Goal: Information Seeking & Learning: Compare options

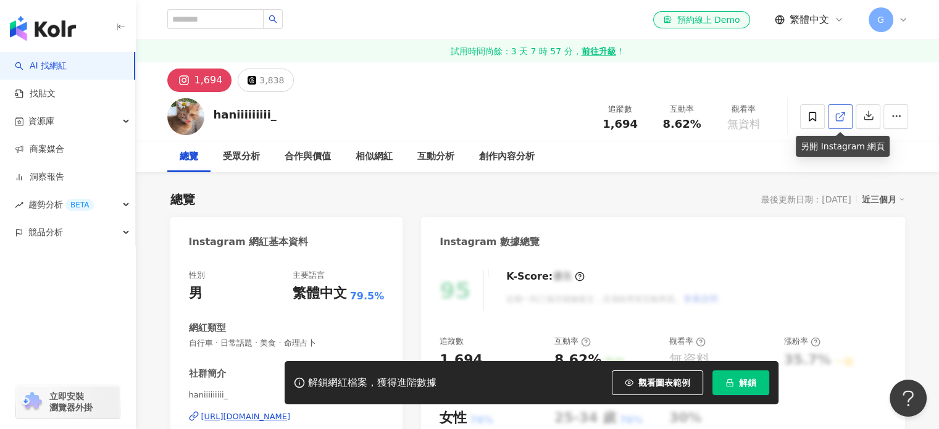
click at [831, 113] on link at bounding box center [840, 116] width 25 height 25
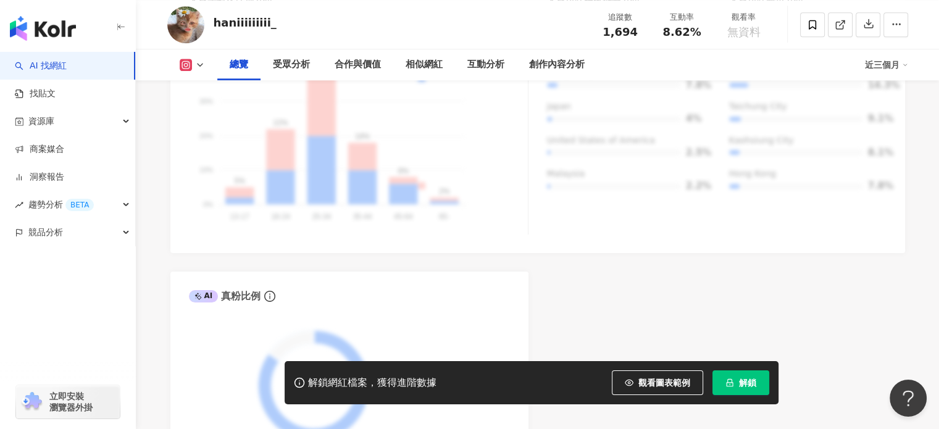
scroll to position [759, 0]
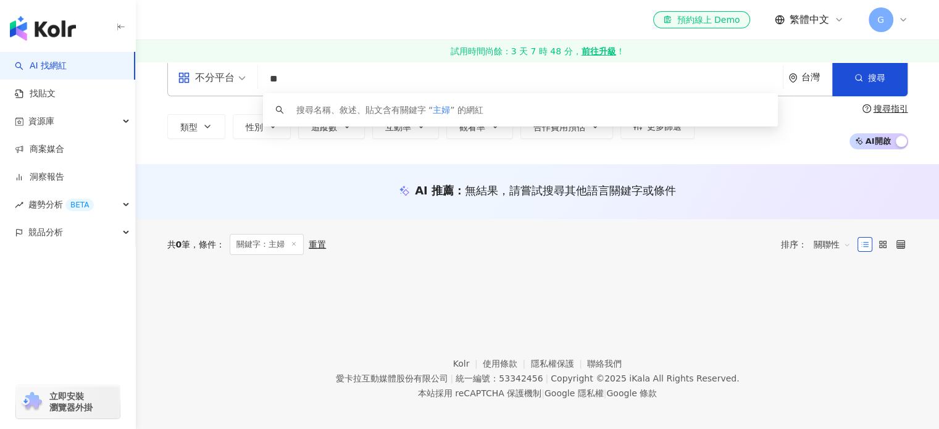
scroll to position [16, 0]
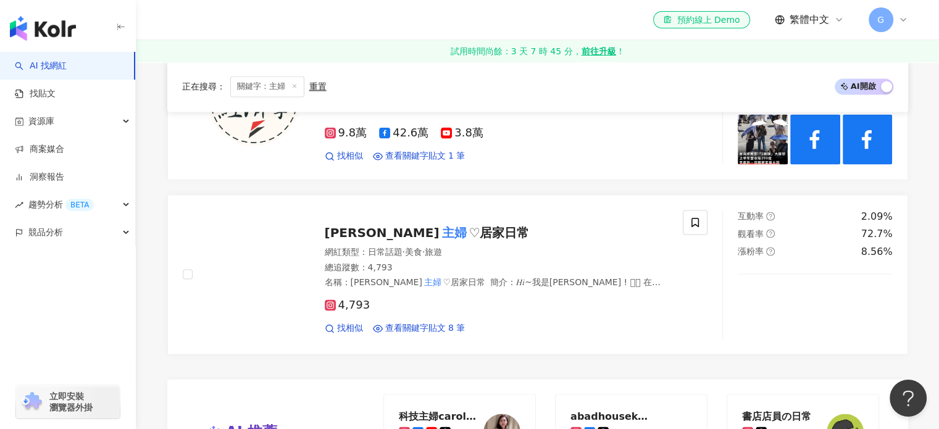
scroll to position [2016, 0]
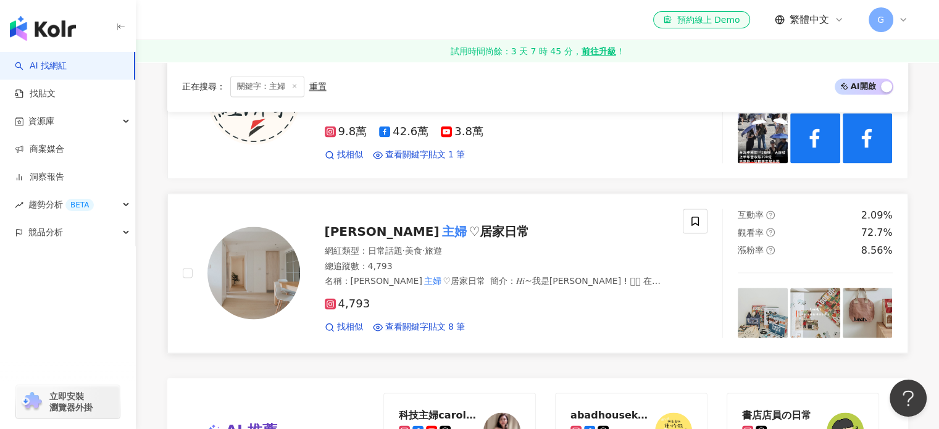
click at [439, 224] on mark "主婦" at bounding box center [454, 232] width 30 height 20
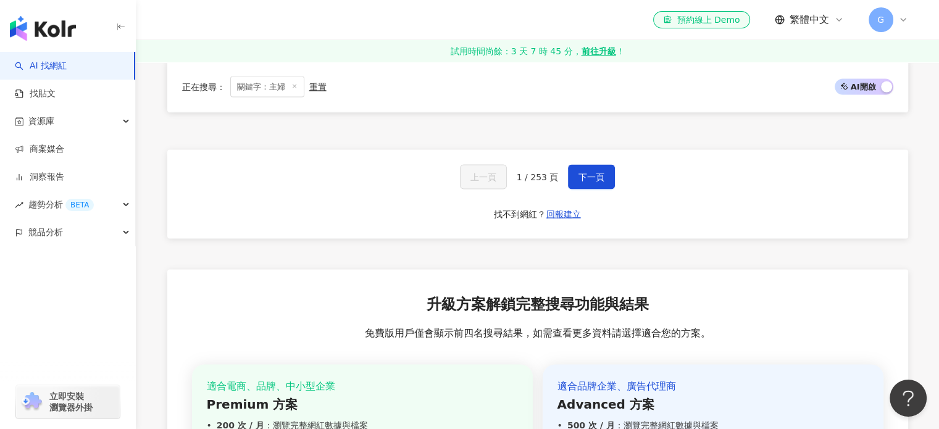
scroll to position [2459, 0]
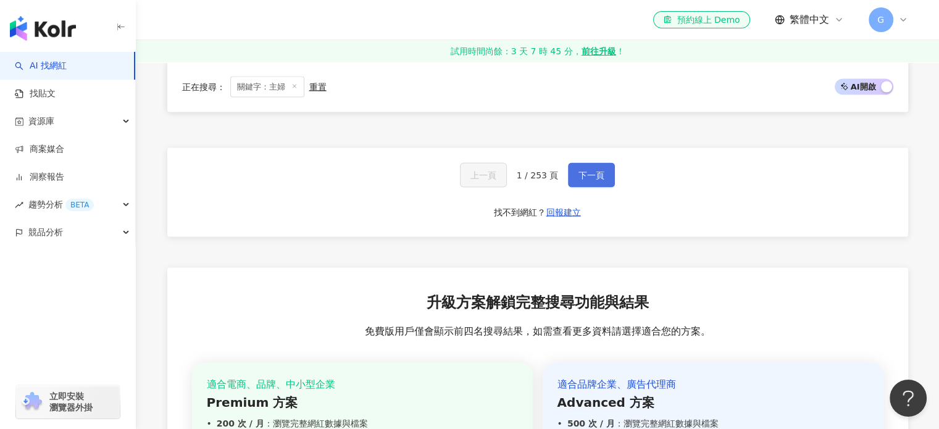
click at [592, 164] on button "下一頁" at bounding box center [591, 175] width 47 height 25
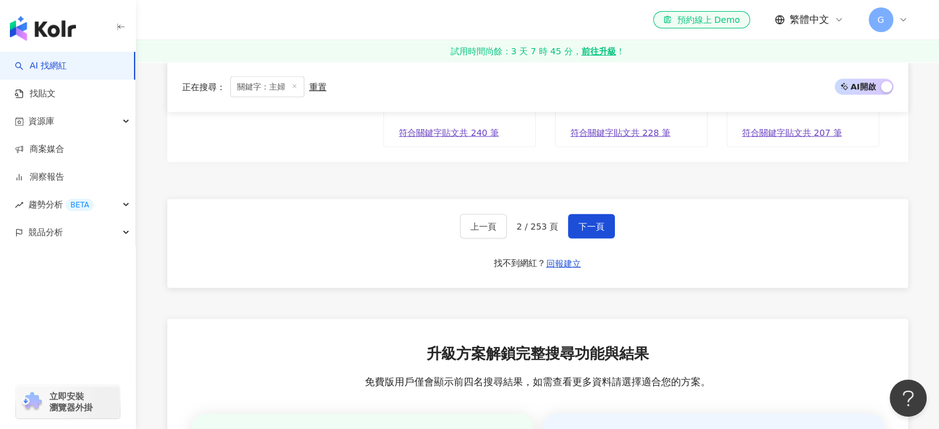
scroll to position [2427, 0]
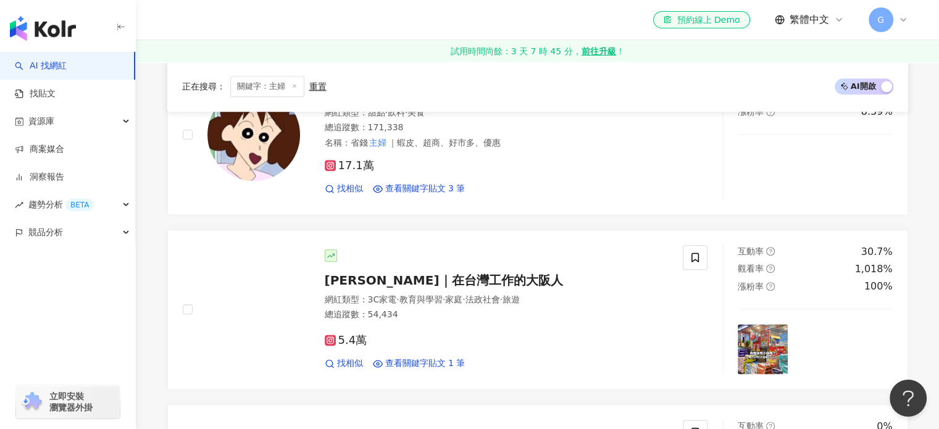
scroll to position [1456, 0]
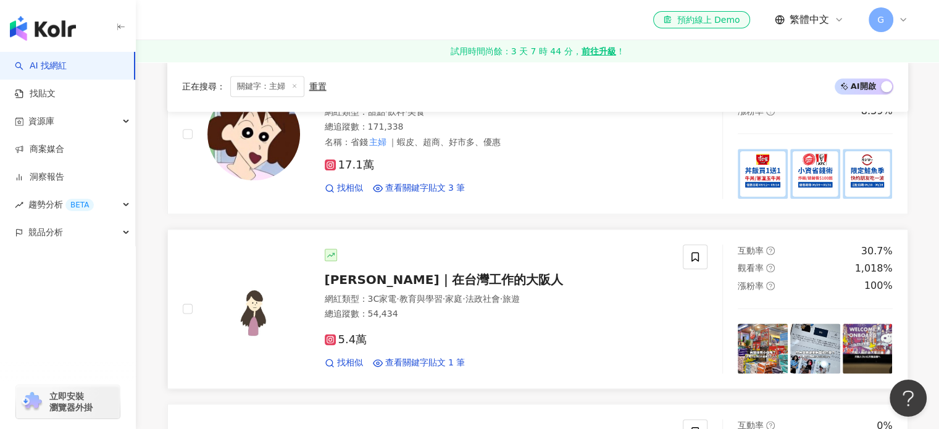
click at [402, 284] on span "Erica｜在台灣工作的大阪人" at bounding box center [444, 279] width 238 height 15
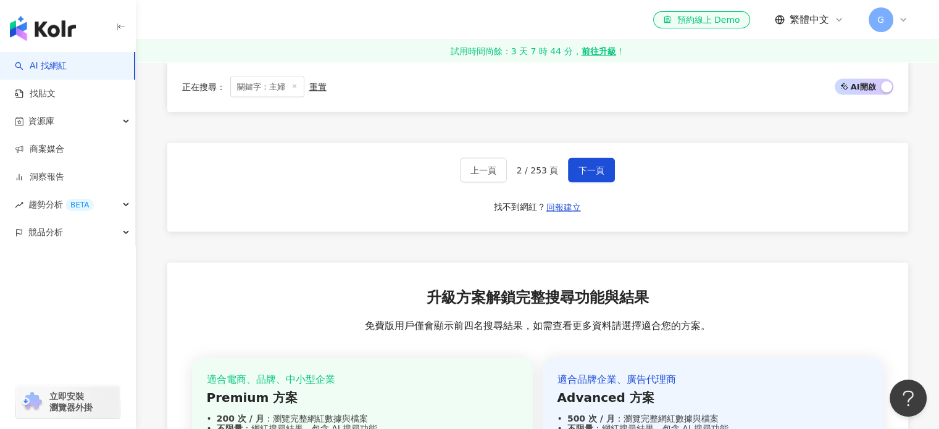
scroll to position [2507, 0]
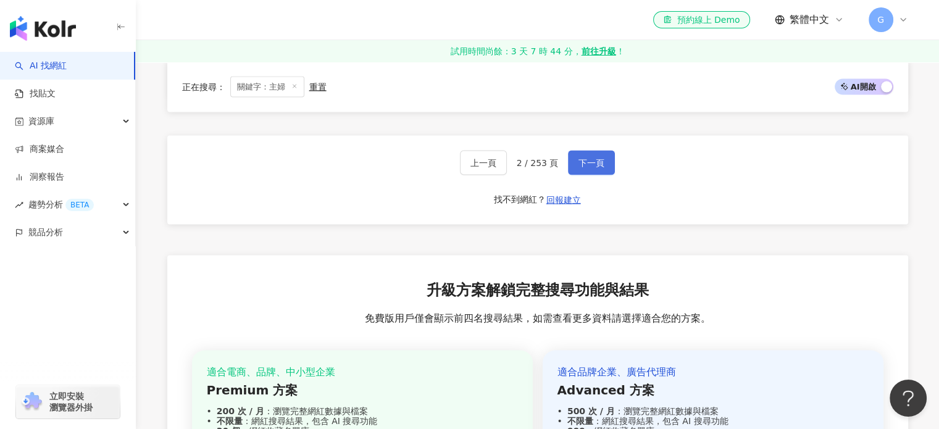
click at [589, 158] on span "下一頁" at bounding box center [591, 163] width 26 height 10
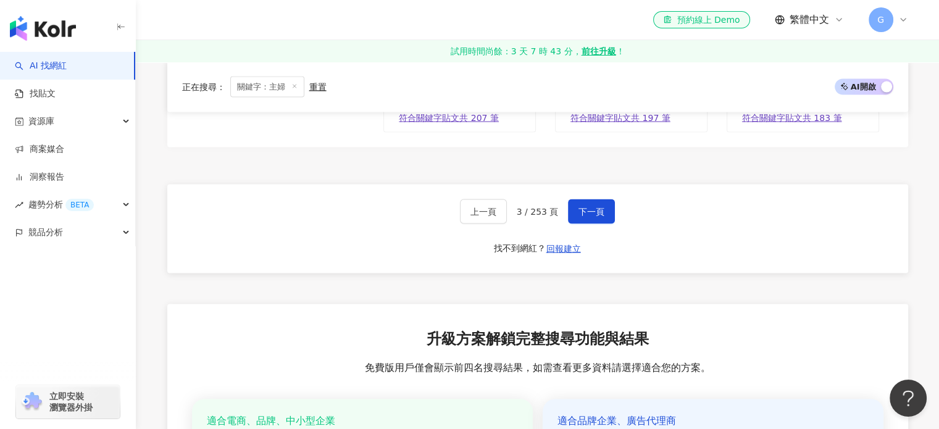
scroll to position [2388, 0]
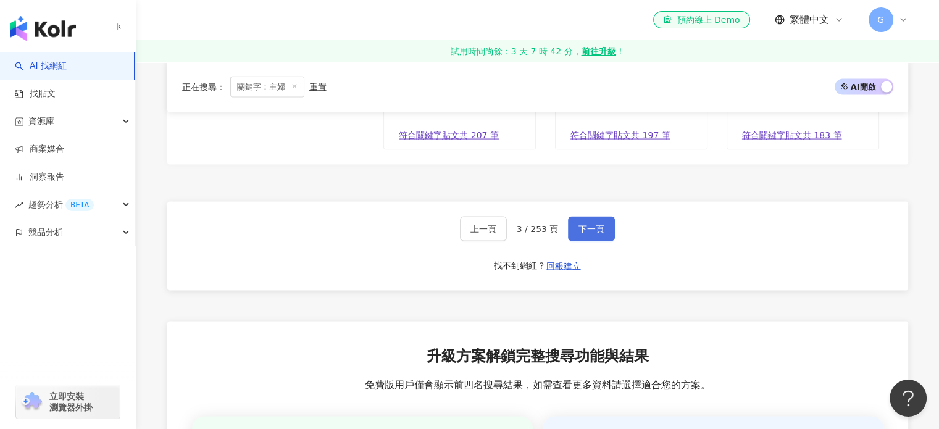
click at [586, 225] on span "下一頁" at bounding box center [591, 229] width 26 height 10
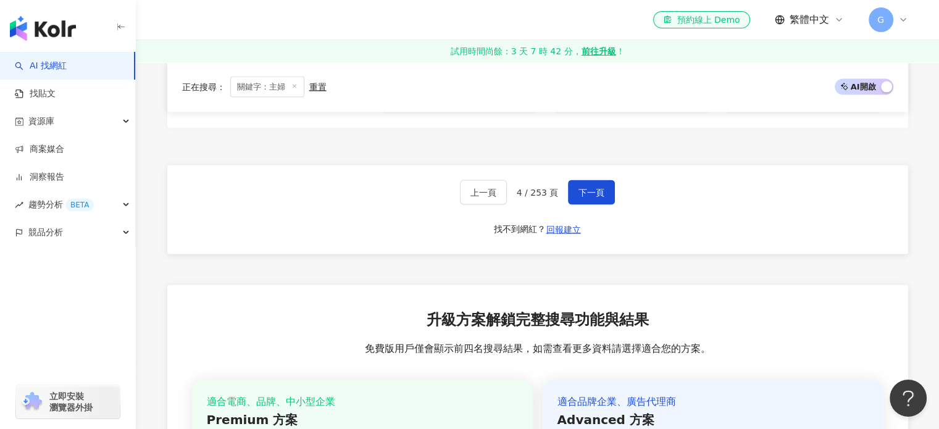
scroll to position [2449, 0]
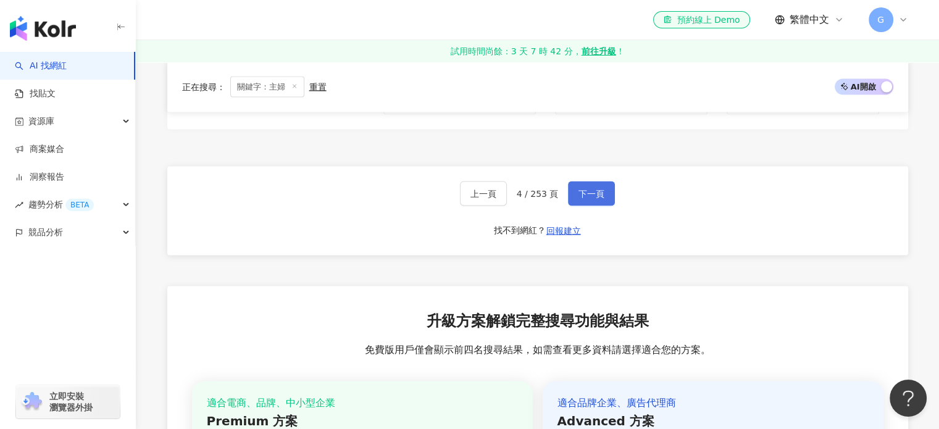
click at [588, 189] on span "下一頁" at bounding box center [591, 194] width 26 height 10
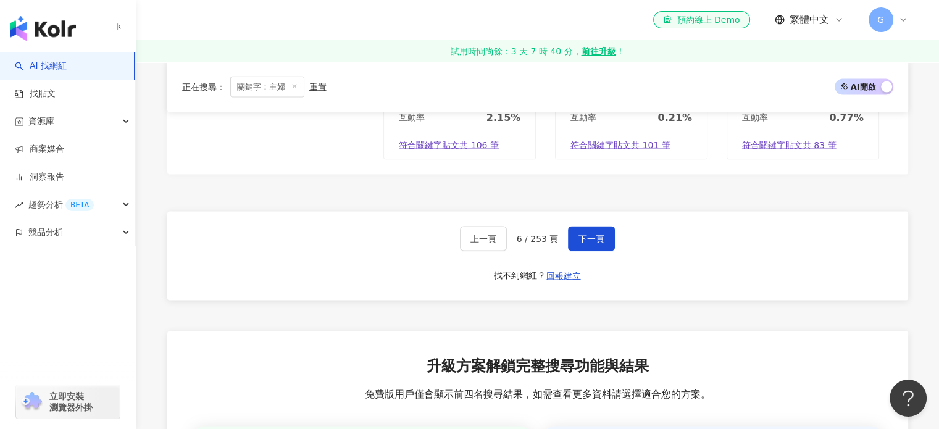
scroll to position [2380, 0]
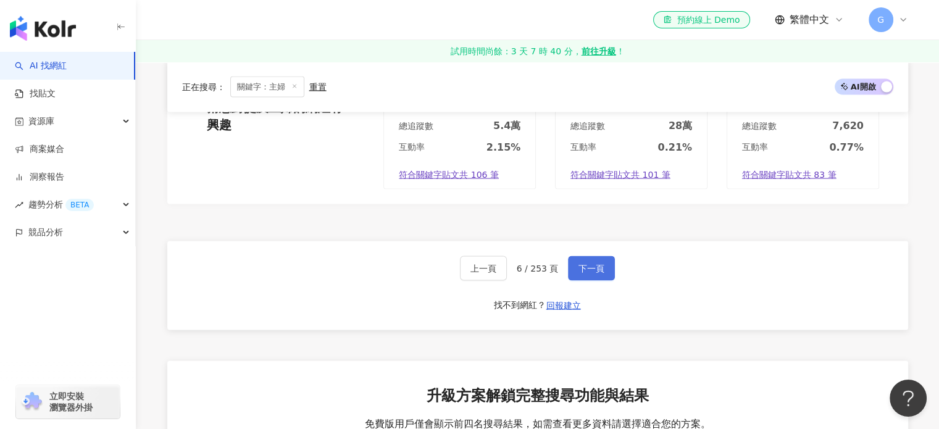
click at [597, 264] on span "下一頁" at bounding box center [591, 269] width 26 height 10
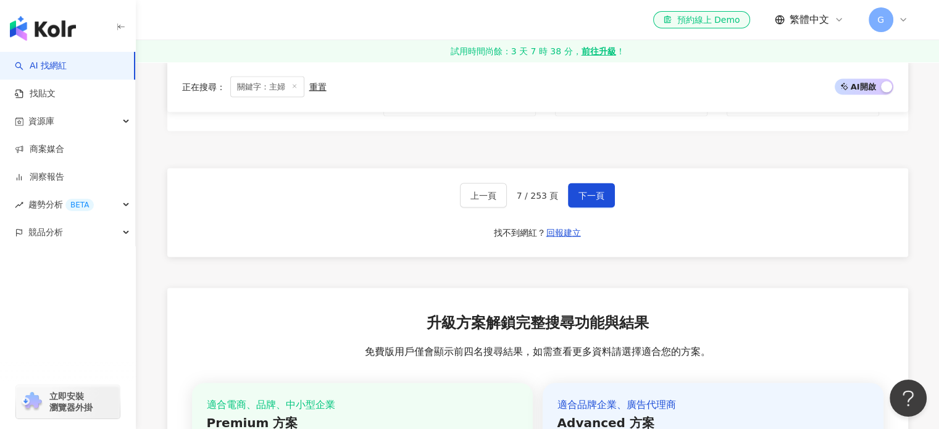
scroll to position [2434, 0]
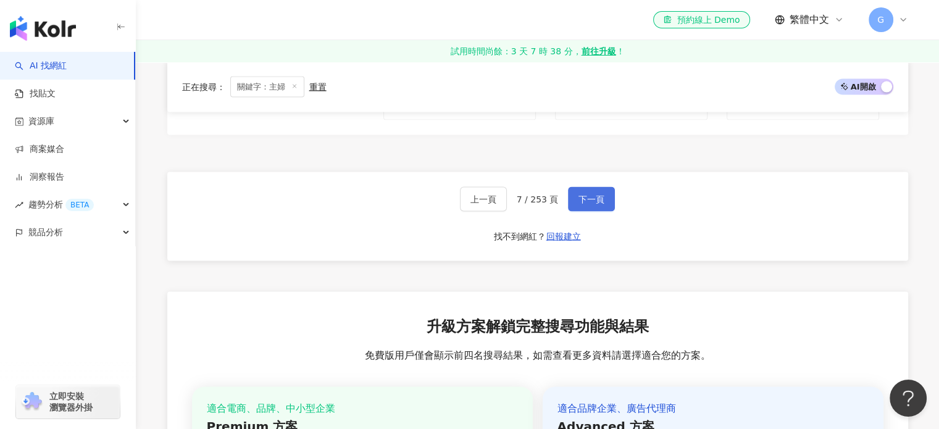
click at [586, 195] on span "下一頁" at bounding box center [591, 199] width 26 height 10
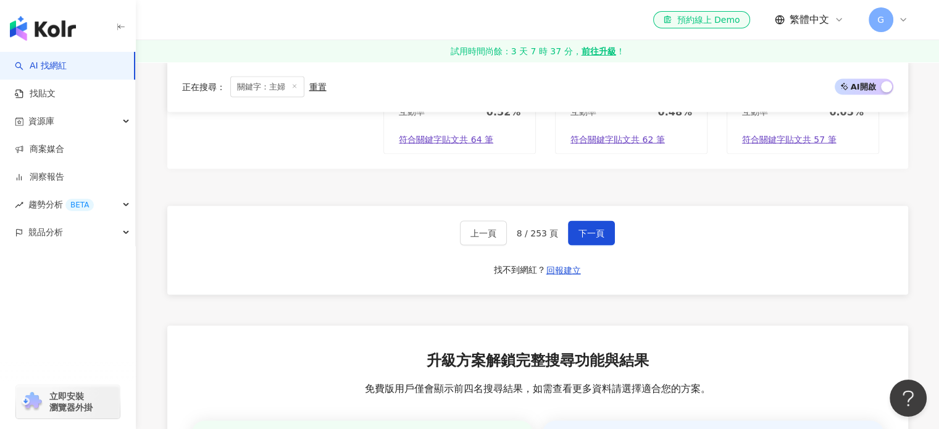
scroll to position [2437, 0]
click at [580, 228] on span "下一頁" at bounding box center [591, 233] width 26 height 10
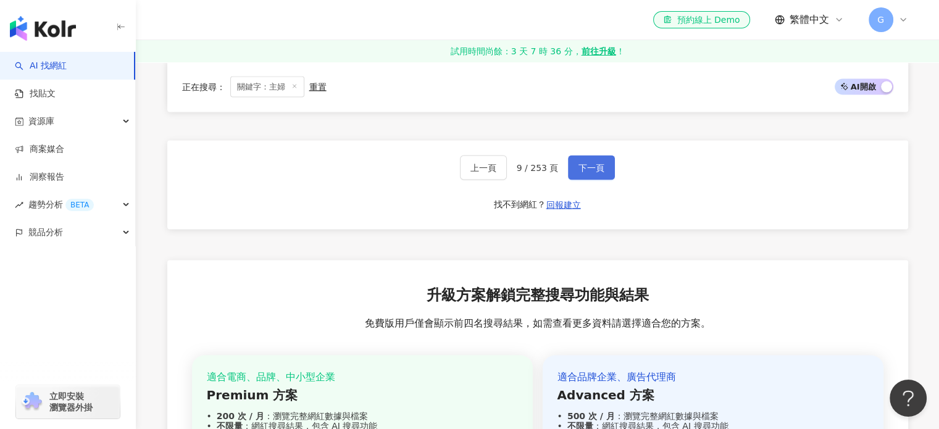
scroll to position [2471, 0]
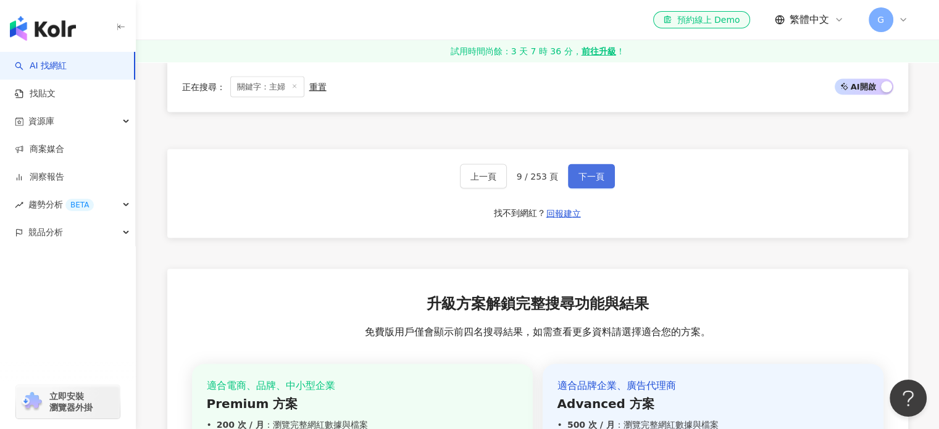
click at [595, 189] on button "下一頁" at bounding box center [591, 176] width 47 height 25
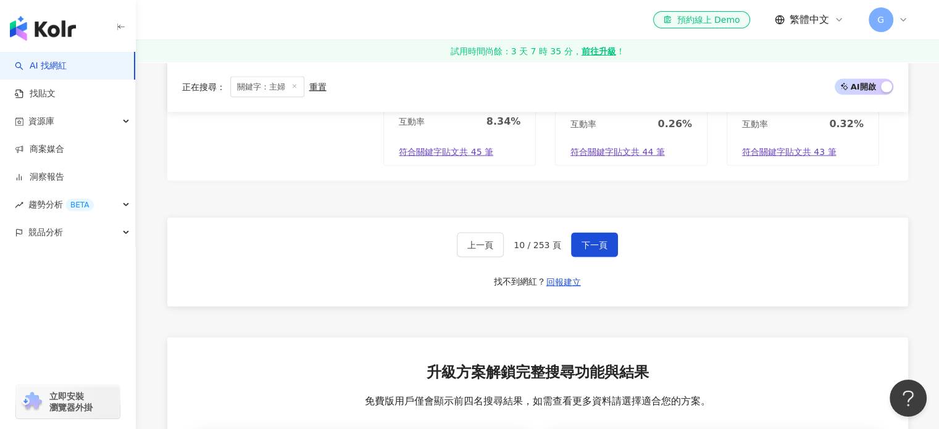
scroll to position [2424, 0]
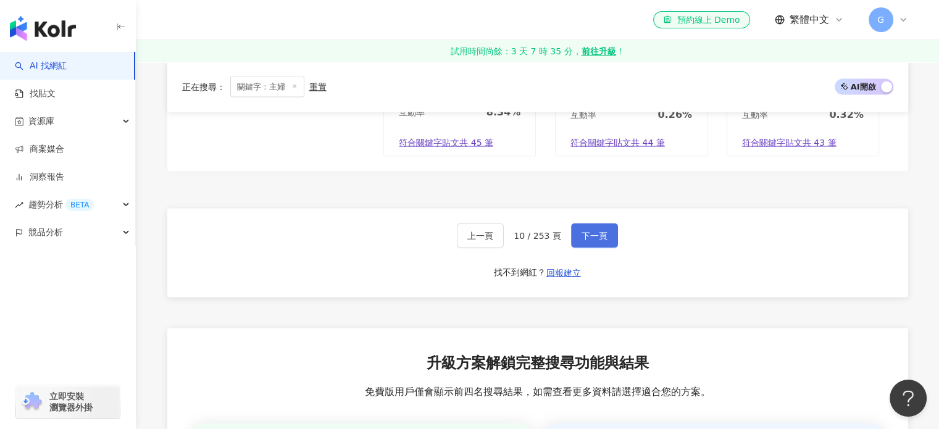
click at [594, 231] on span "下一頁" at bounding box center [594, 236] width 26 height 10
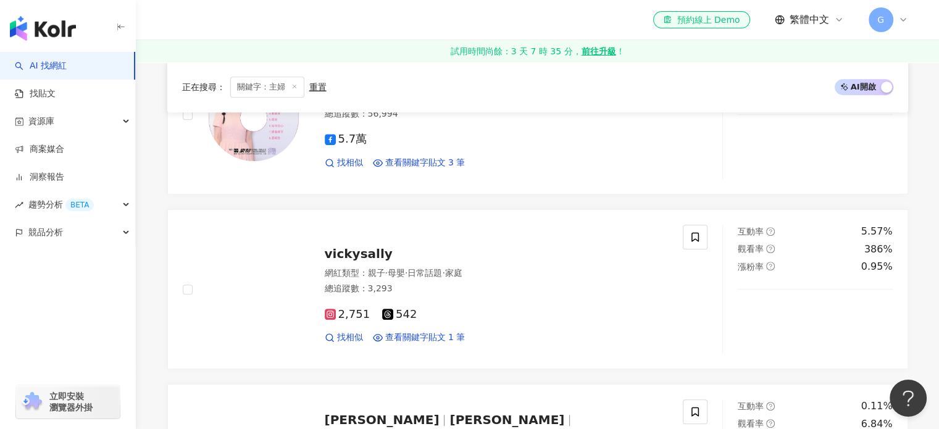
scroll to position [601, 0]
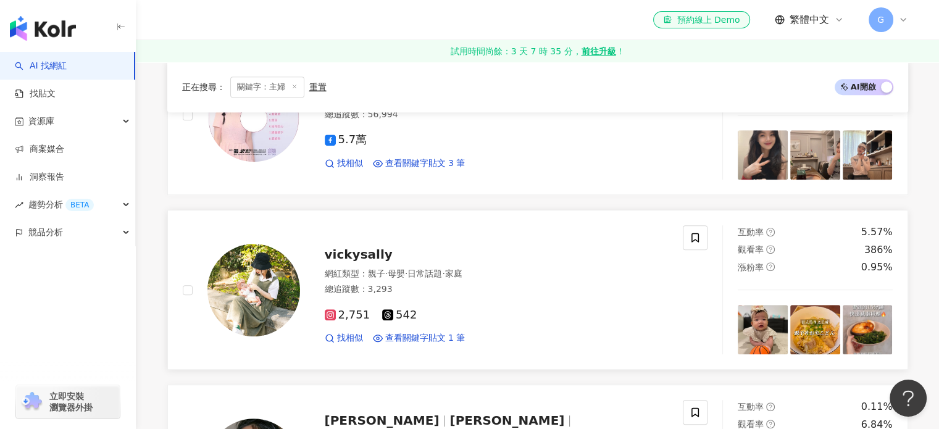
click at [373, 252] on span "vickysally" at bounding box center [359, 254] width 68 height 15
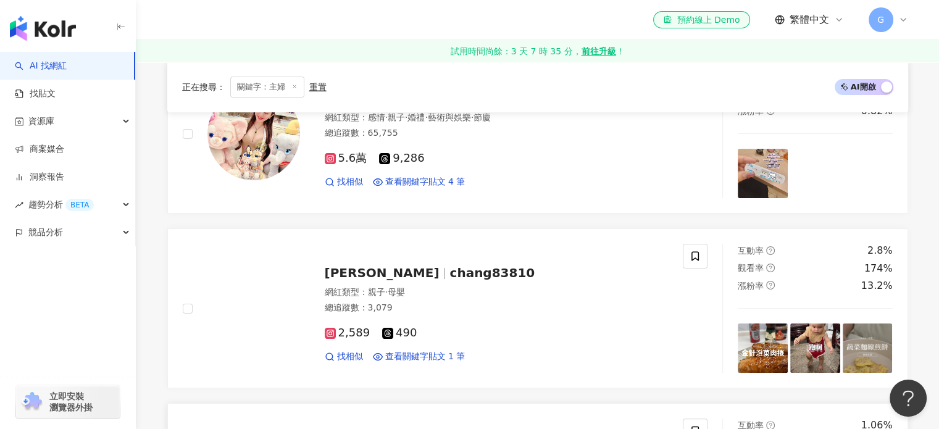
scroll to position [246, 0]
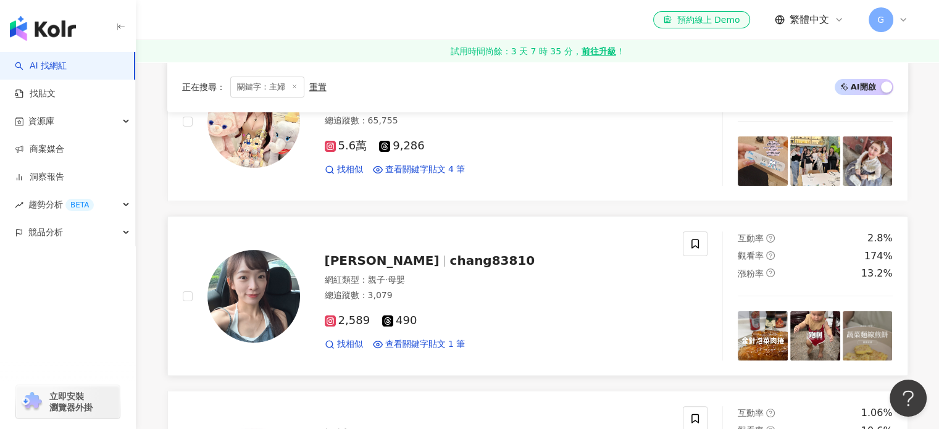
click at [359, 257] on span "張茹馨" at bounding box center [382, 260] width 115 height 15
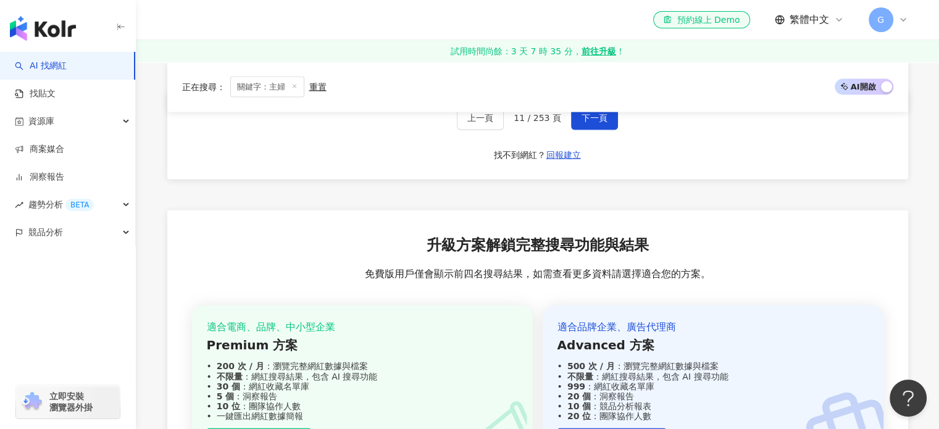
scroll to position [2515, 0]
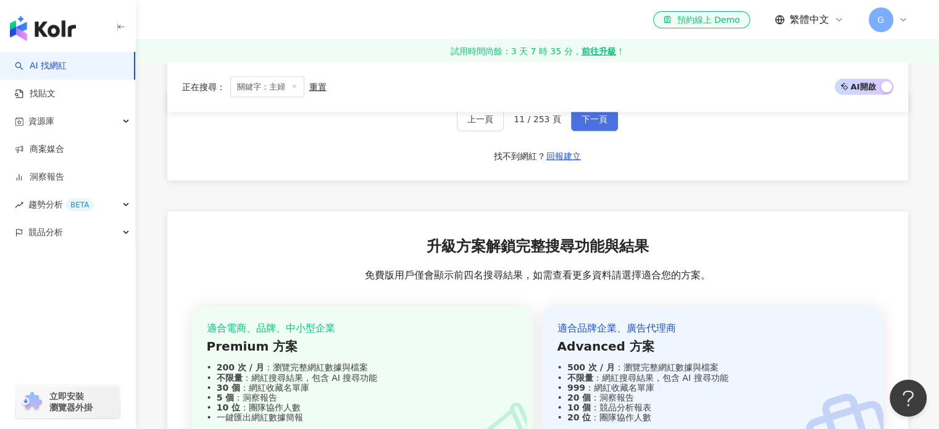
click at [612, 114] on button "下一頁" at bounding box center [594, 119] width 47 height 25
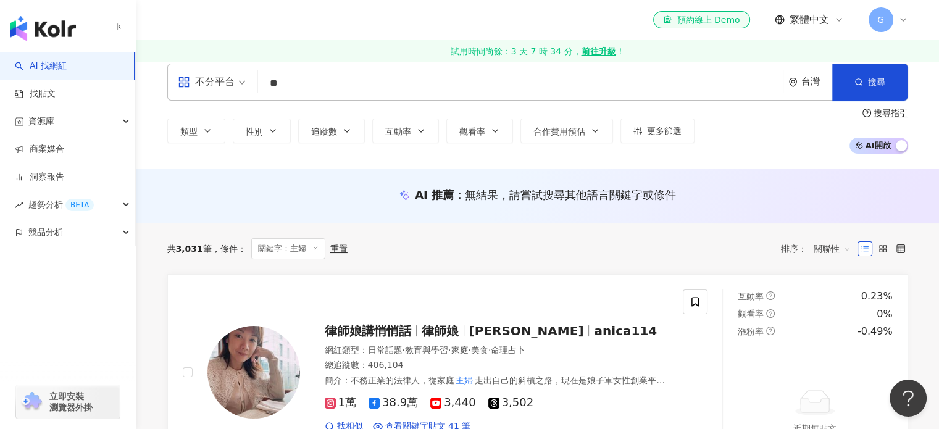
scroll to position [0, 0]
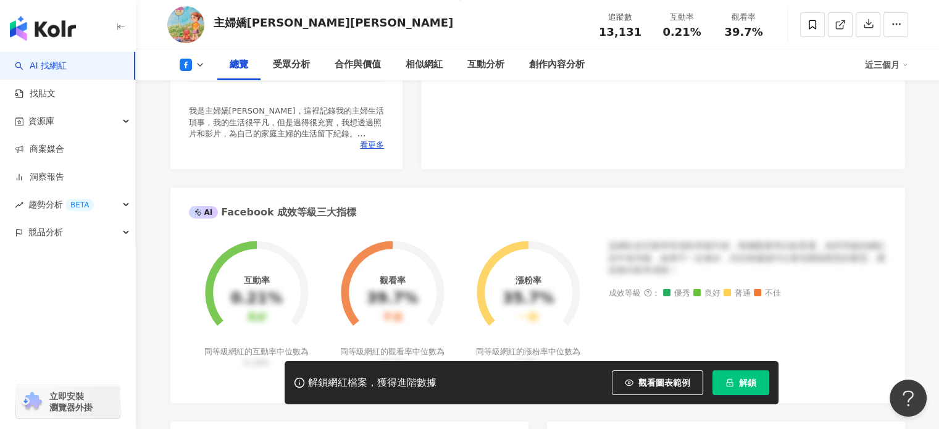
scroll to position [247, 0]
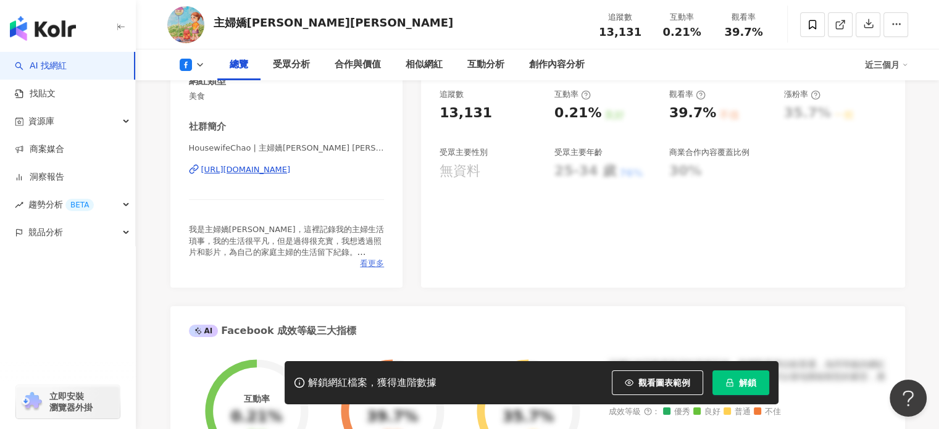
click at [378, 266] on span "看更多" at bounding box center [372, 263] width 24 height 11
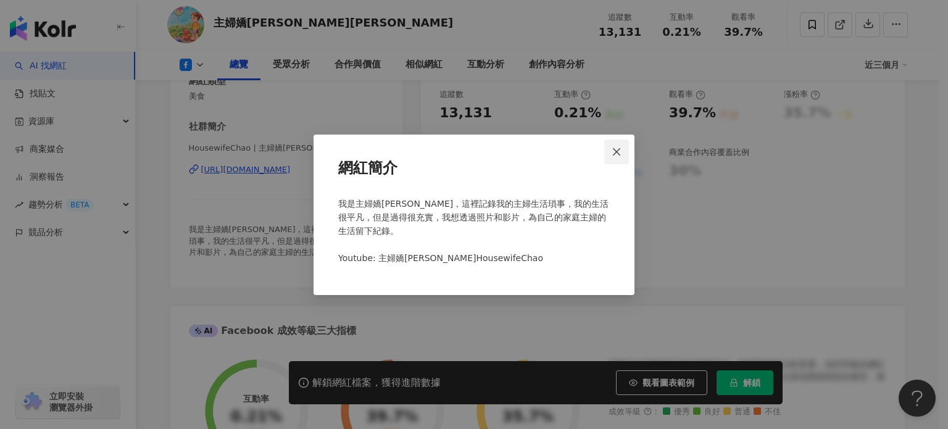
click at [622, 150] on span "Close" at bounding box center [616, 152] width 25 height 10
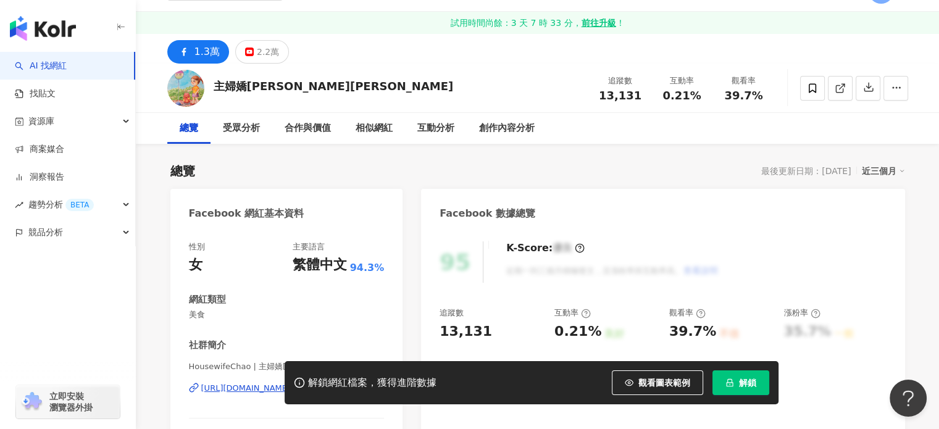
scroll to position [0, 0]
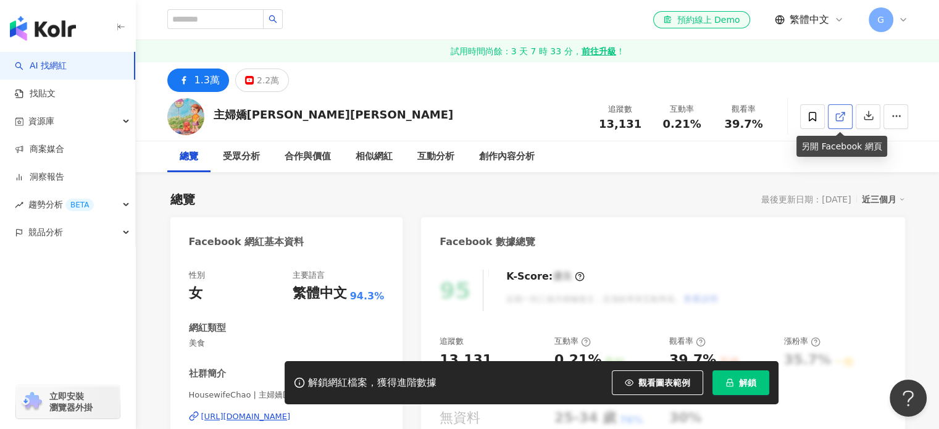
click at [844, 122] on span at bounding box center [840, 116] width 11 height 13
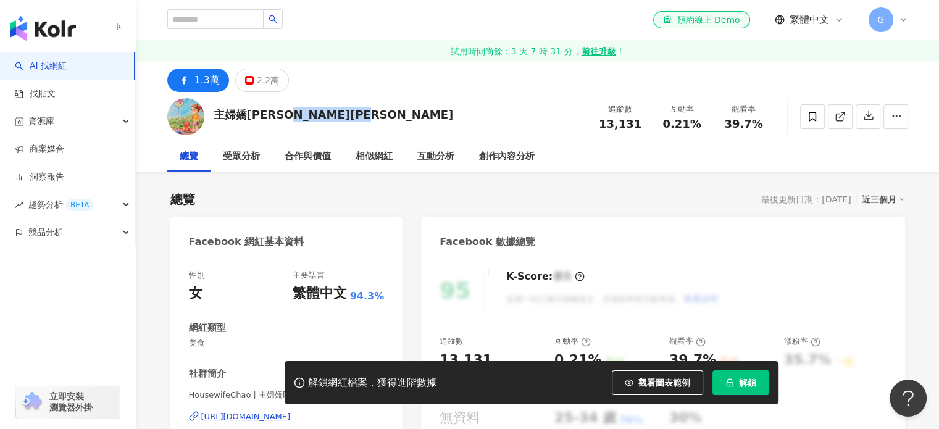
drag, startPoint x: 362, startPoint y: 117, endPoint x: 298, endPoint y: 117, distance: 64.2
click at [298, 117] on div "主婦嬌阿伶Housewife Chao 追蹤數 13,131 互動率 0.21% 觀看率 39.7%" at bounding box center [538, 116] width 790 height 49
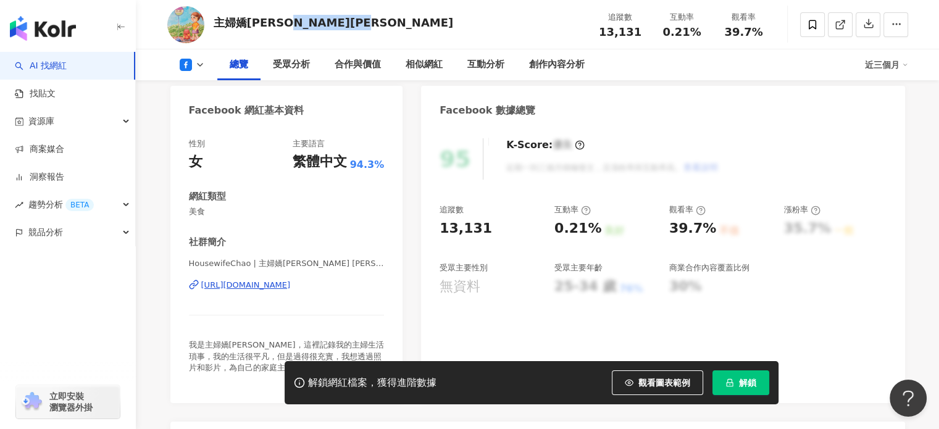
scroll to position [185, 0]
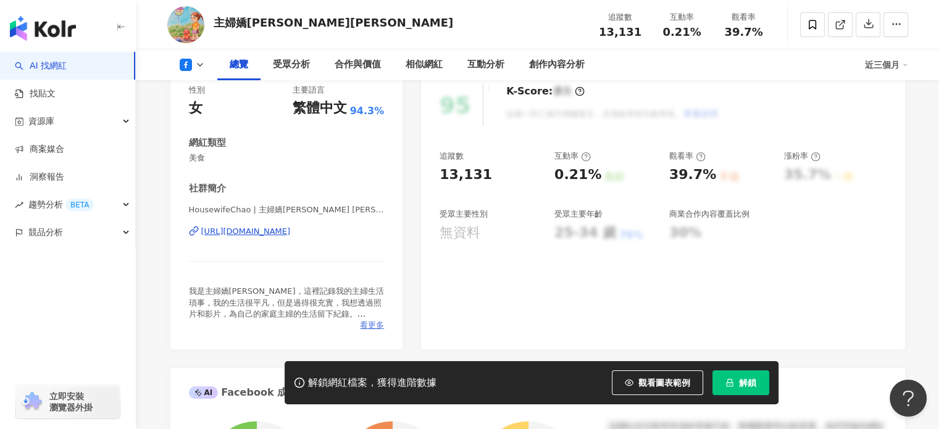
click at [365, 325] on span "看更多" at bounding box center [372, 325] width 24 height 11
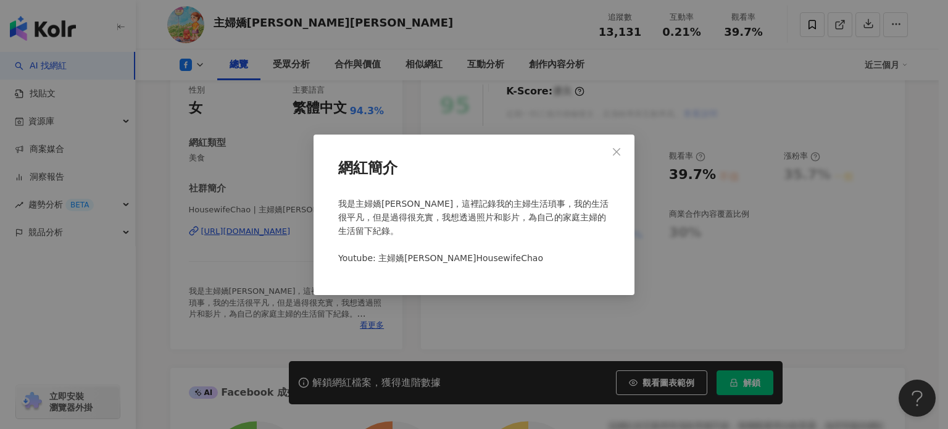
click at [662, 280] on div "網紅簡介 我是主婦嬌阿伶，這裡記錄我的主婦生活瑣事，我的生活很平凡，但是過得很充實，我想透過照片和影片，為自己的家庭主婦的生活留下紀錄。 Youtube: 主…" at bounding box center [474, 214] width 948 height 429
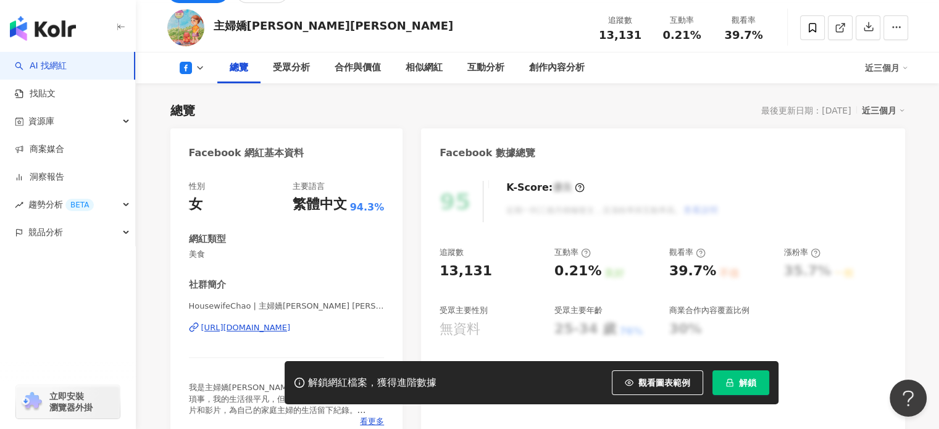
scroll to position [0, 0]
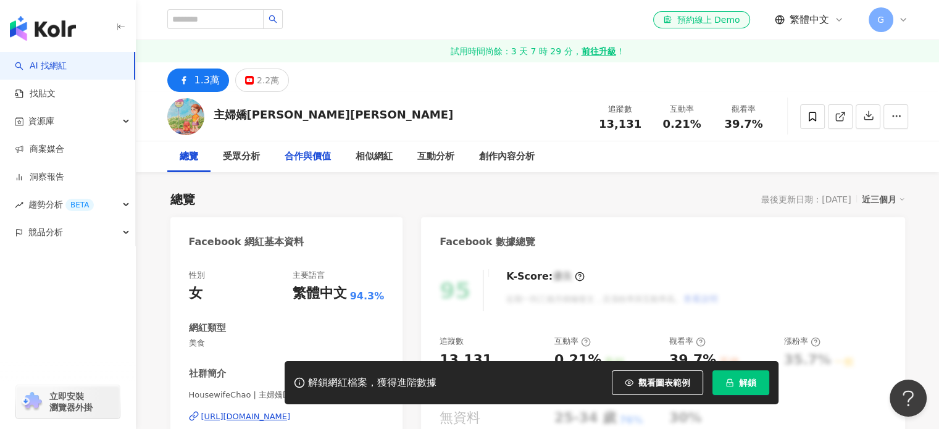
click at [296, 160] on div "合作與價值" at bounding box center [308, 156] width 46 height 15
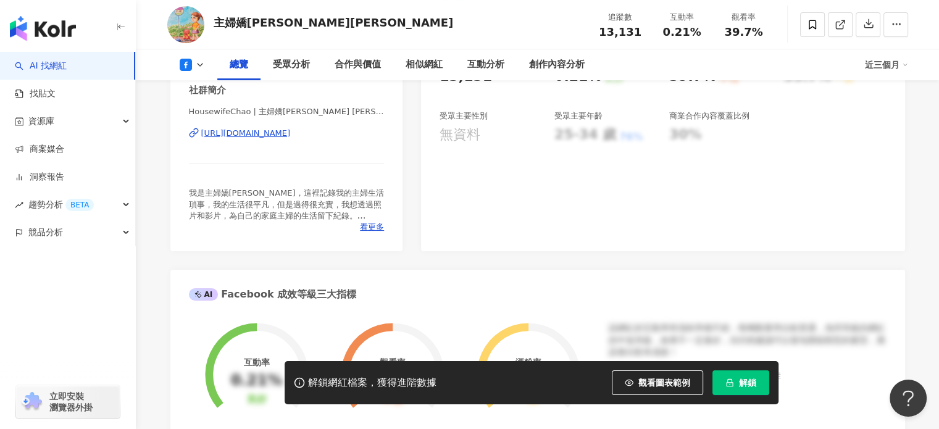
scroll to position [256, 0]
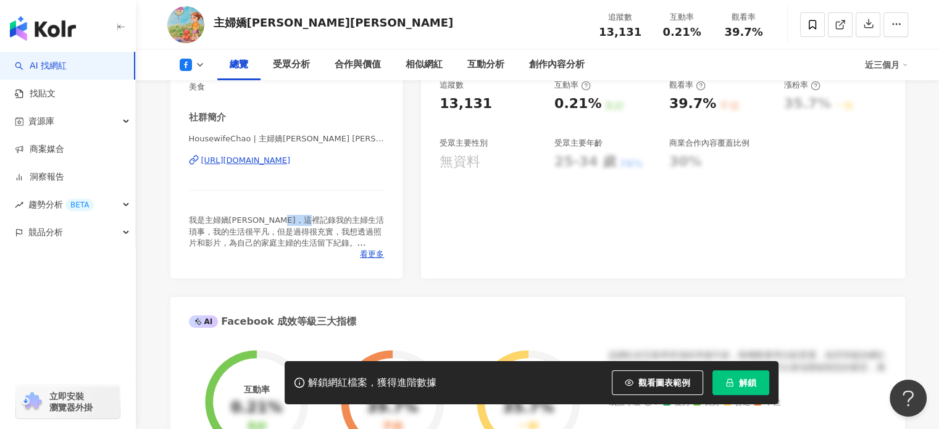
drag, startPoint x: 318, startPoint y: 222, endPoint x: 348, endPoint y: 217, distance: 30.0
click at [348, 217] on span "我是主婦嬌阿伶，這裡記錄我的主婦生活瑣事，我的生活很平凡，但是過得很充實，我想透過照片和影片，為自己的家庭主婦的生活留下紀錄。 Youtube: 主婦嬌阿伶H…" at bounding box center [286, 242] width 195 height 54
click at [323, 244] on div "我是主婦嬌阿伶，這裡記錄我的主婦生活瑣事，我的生活很平凡，但是過得很充實，我想透過照片和影片，為自己的家庭主婦的生活留下紀錄。 Youtube: 主婦嬌阿伶H…" at bounding box center [287, 232] width 196 height 34
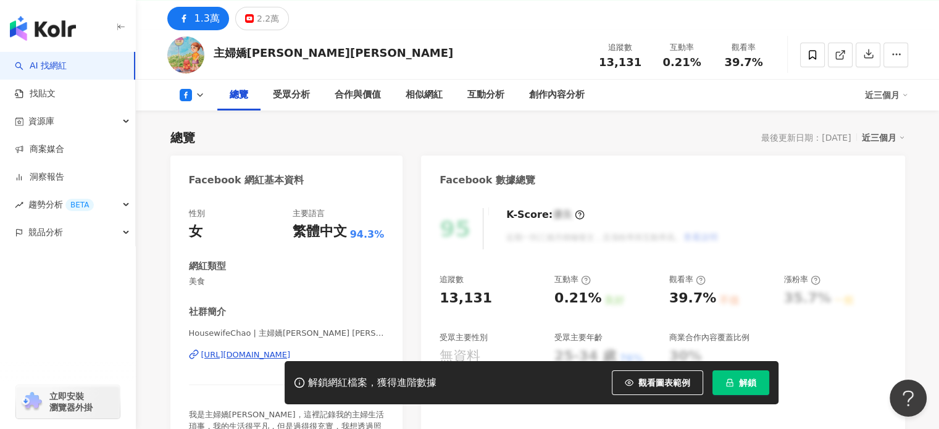
scroll to position [123, 0]
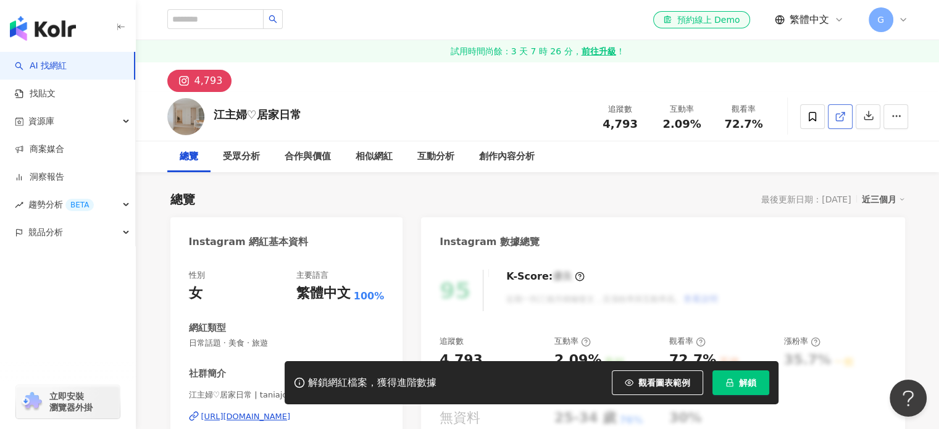
click at [833, 116] on link at bounding box center [840, 116] width 25 height 25
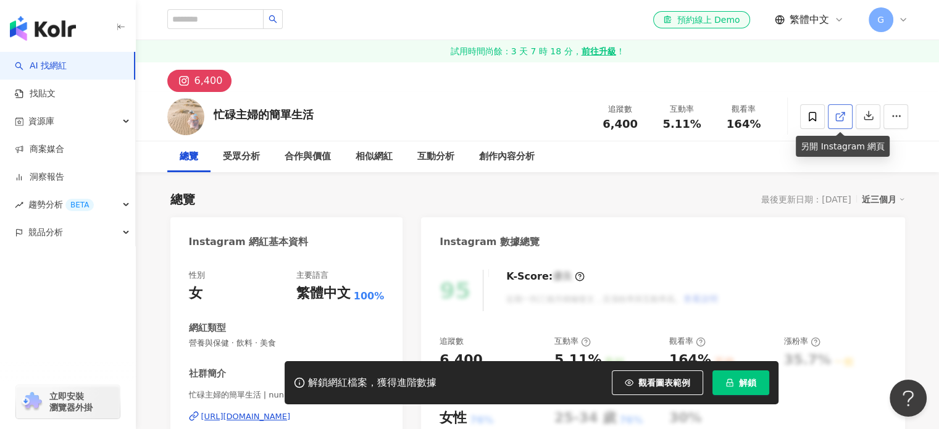
click at [846, 115] on link at bounding box center [840, 116] width 25 height 25
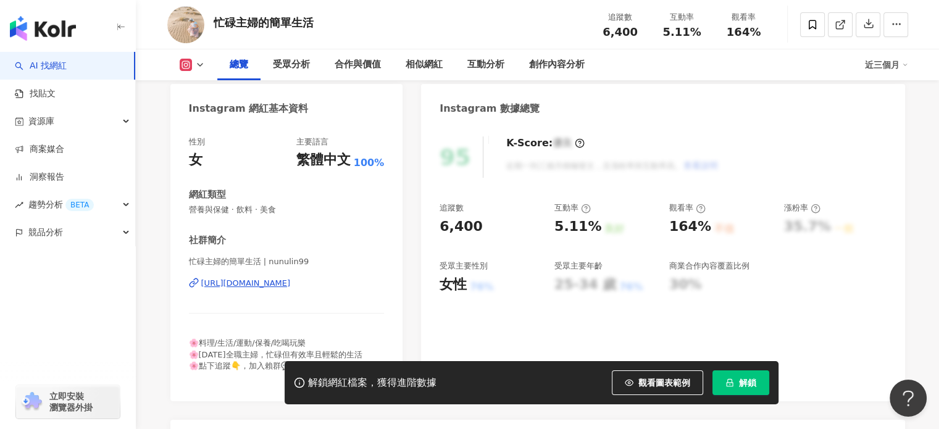
scroll to position [144, 0]
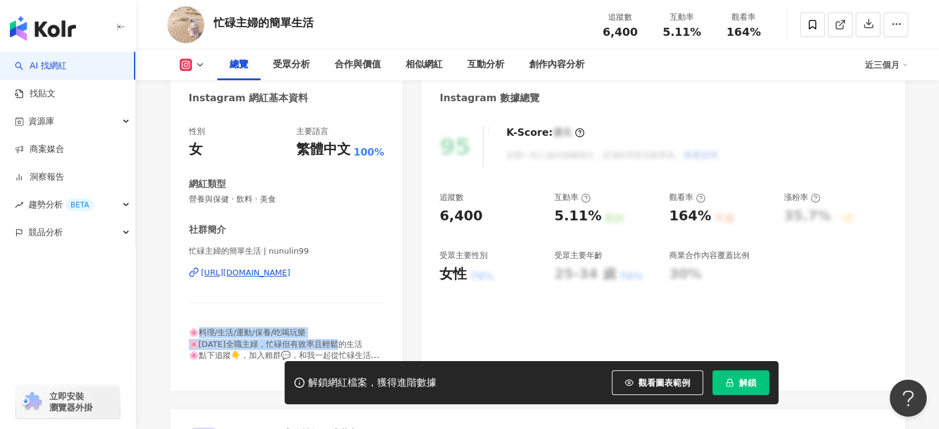
drag, startPoint x: 198, startPoint y: 333, endPoint x: 357, endPoint y: 344, distance: 159.7
click at [357, 344] on div "🌸料理/生活/運動/保養/吃喝玩樂 🌸18年全職主婦，忙碌但有效率且輕鬆的生活 🌸點下追蹤👇，加入賴群💬，和我一起從忙碌生活尋找簡單快樂 🌸46y～ISFJ👩…" at bounding box center [287, 344] width 196 height 34
copy span "理/生活/運動/保養/吃喝玩樂 🌸18年全職主婦，忙碌但有效率且輕鬆的生活 🌸"
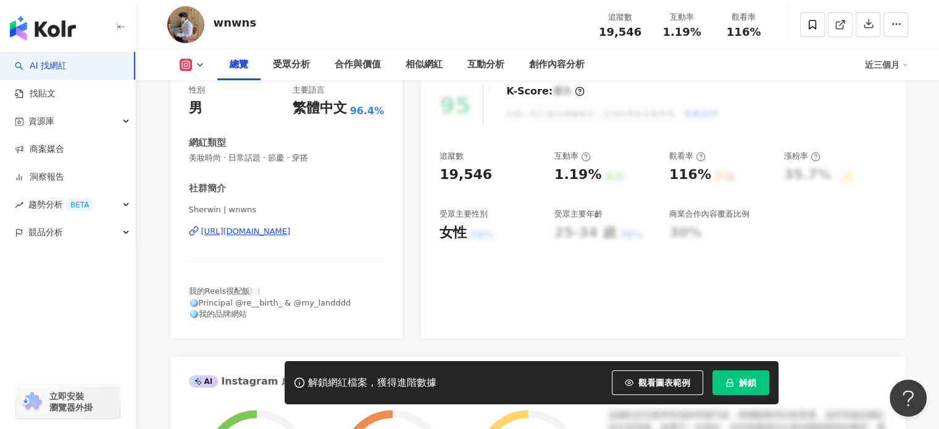
scroll to position [123, 0]
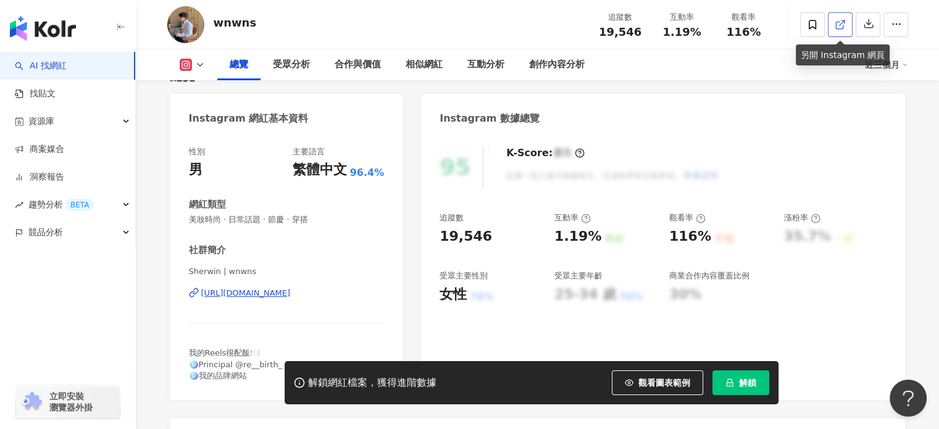
click at [835, 28] on icon at bounding box center [840, 24] width 11 height 11
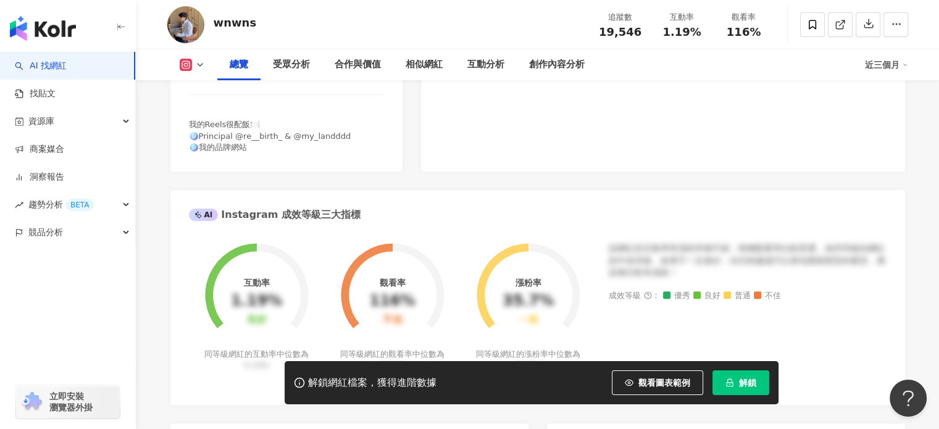
scroll to position [247, 0]
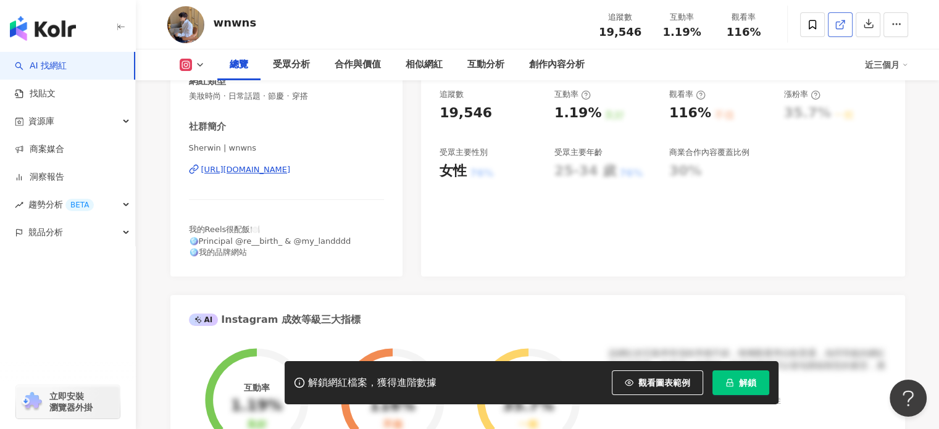
click at [833, 27] on link at bounding box center [840, 24] width 25 height 25
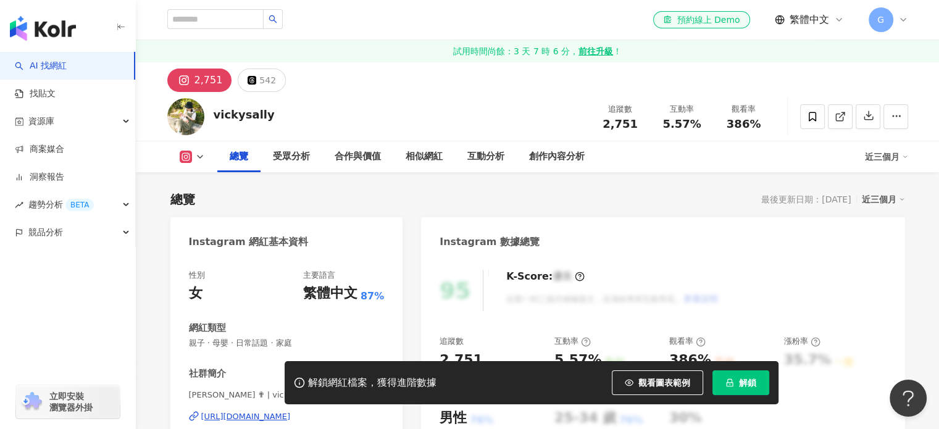
scroll to position [62, 0]
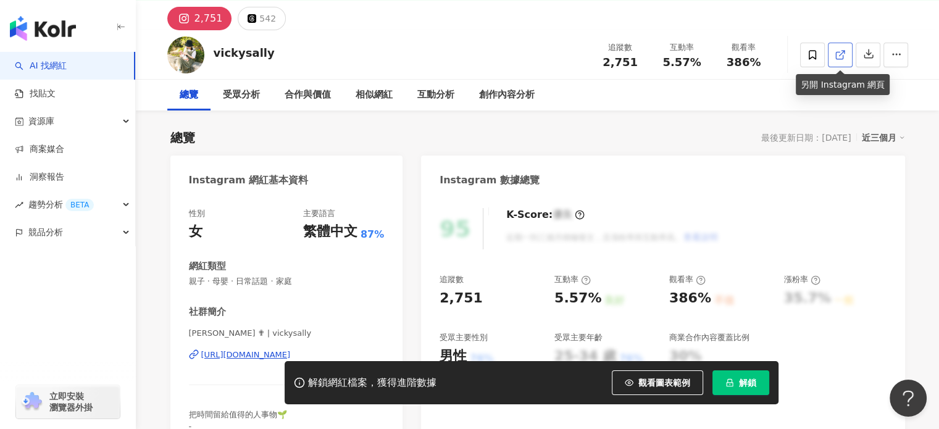
click at [844, 52] on icon at bounding box center [840, 54] width 11 height 11
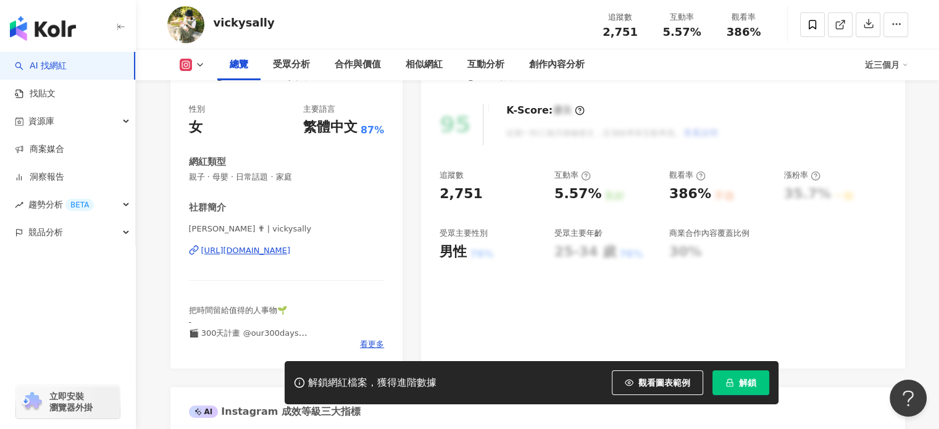
scroll to position [123, 0]
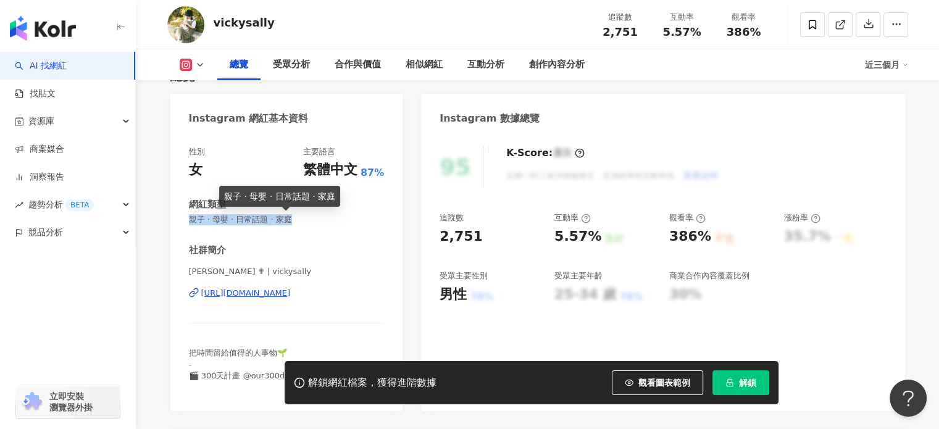
drag, startPoint x: 189, startPoint y: 219, endPoint x: 330, endPoint y: 215, distance: 140.8
click at [330, 215] on span "親子 · 母嬰 · 日常話題 · 家庭" at bounding box center [287, 219] width 196 height 11
copy span "親子 · 母嬰 · 日常話題 · 家庭"
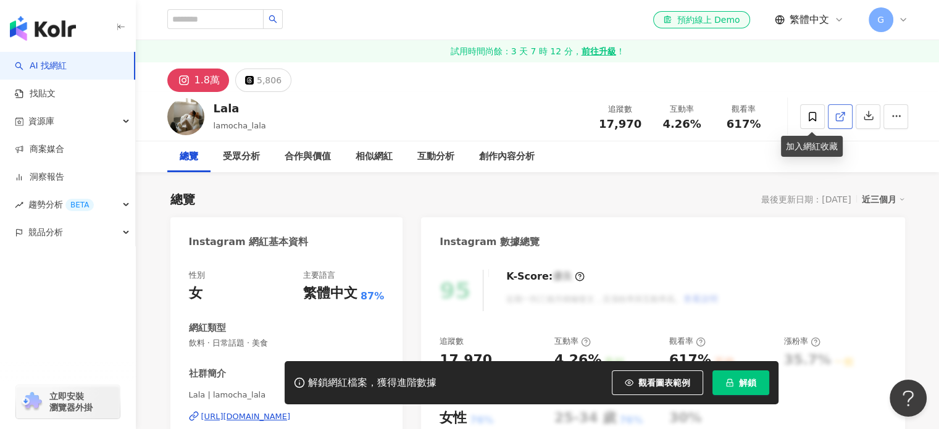
click at [831, 115] on link at bounding box center [840, 116] width 25 height 25
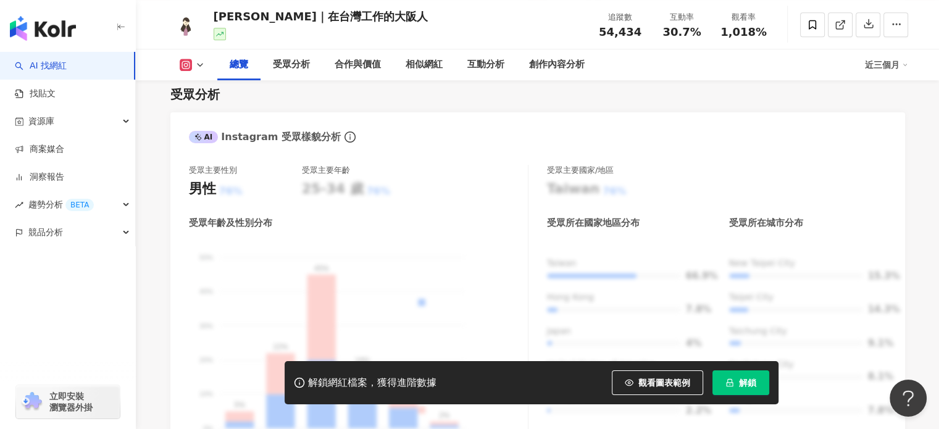
scroll to position [988, 0]
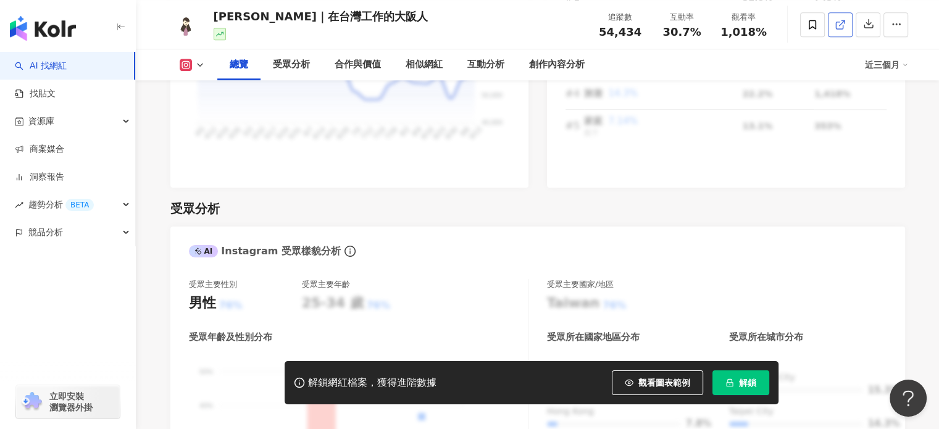
click at [840, 24] on line at bounding box center [841, 22] width 5 height 5
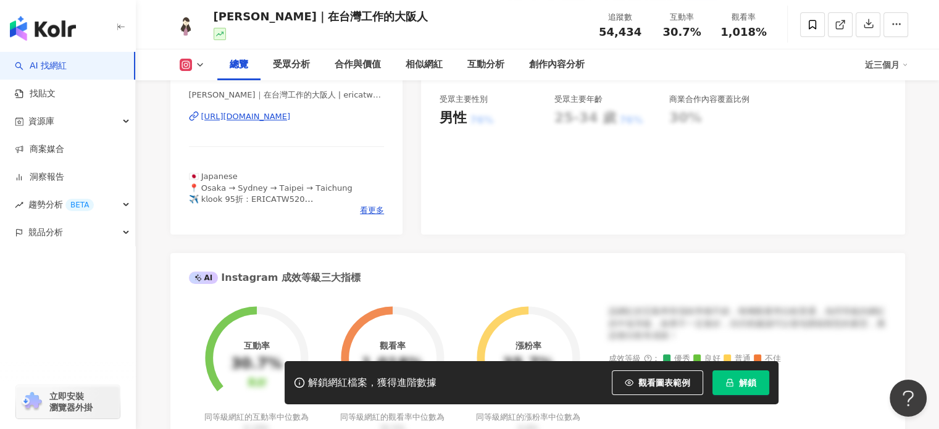
scroll to position [247, 0]
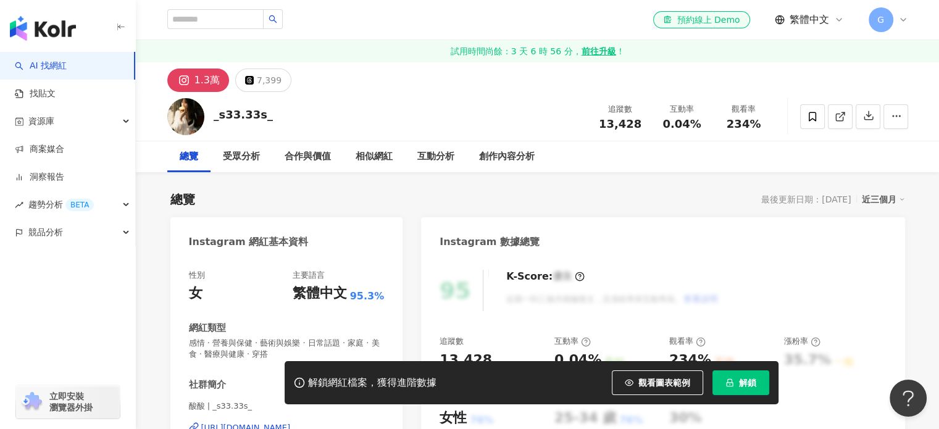
drag, startPoint x: 844, startPoint y: 123, endPoint x: 679, endPoint y: 130, distance: 164.9
click at [844, 123] on span at bounding box center [840, 116] width 11 height 13
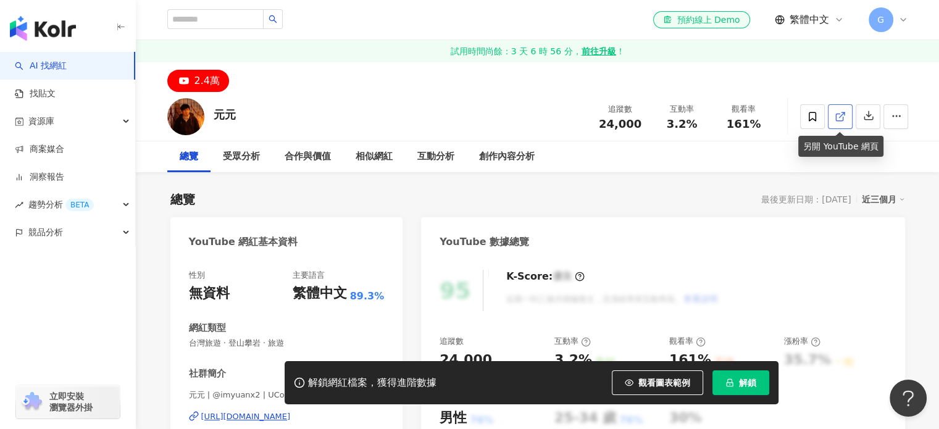
click at [839, 111] on icon at bounding box center [840, 116] width 11 height 11
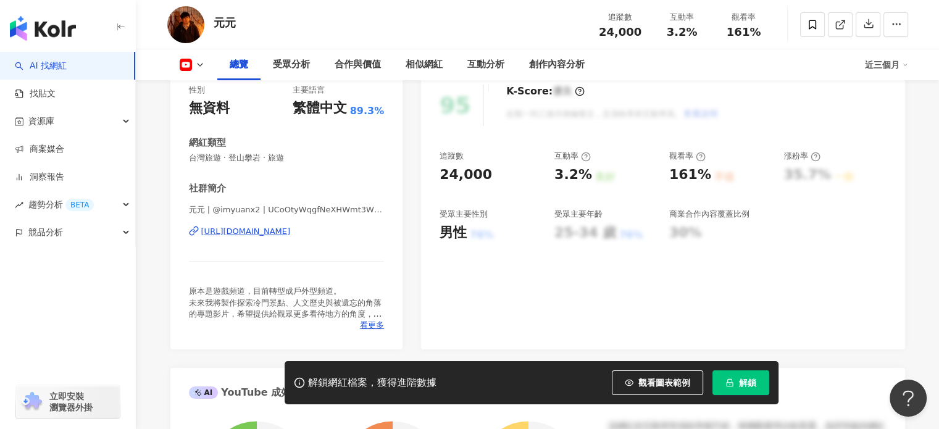
scroll to position [309, 0]
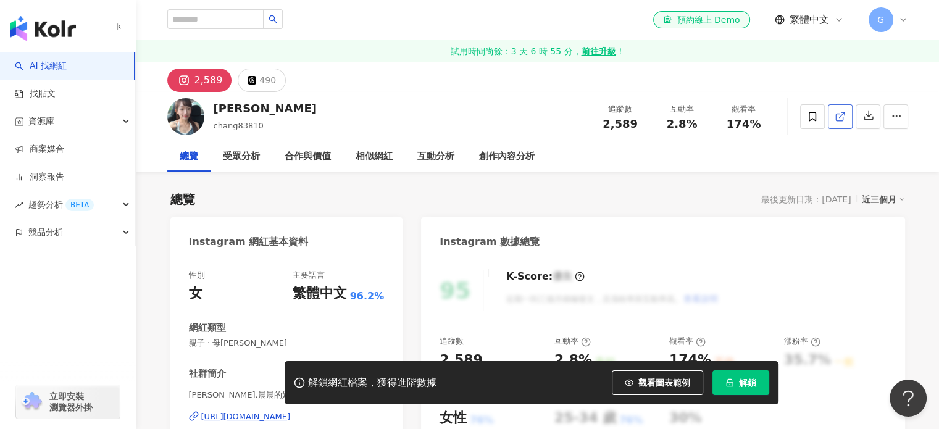
click at [840, 111] on icon at bounding box center [840, 116] width 11 height 11
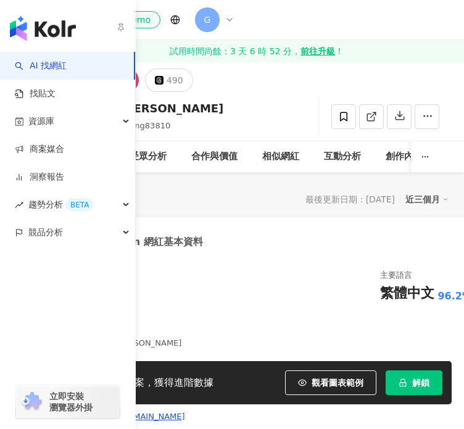
click at [293, 22] on div "el-icon-cs 預約線上 Demo G" at bounding box center [256, 20] width 415 height 40
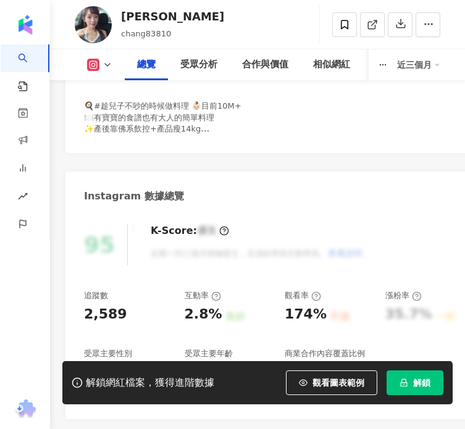
scroll to position [375, 0]
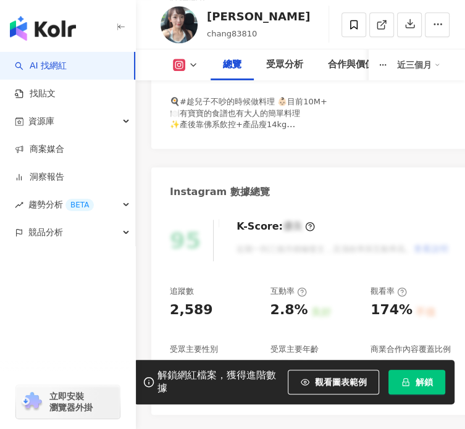
click at [0, 0] on input "search" at bounding box center [0, 0] width 0 height 0
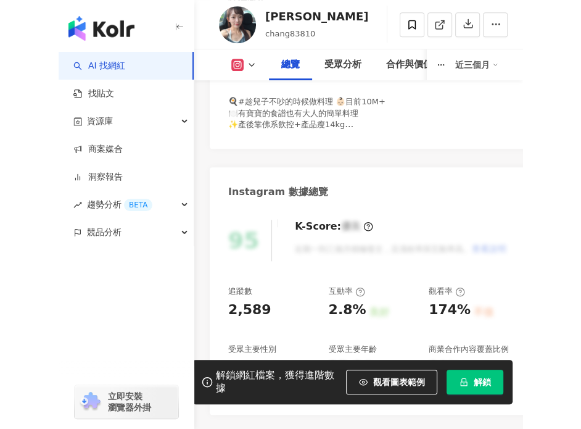
scroll to position [0, 0]
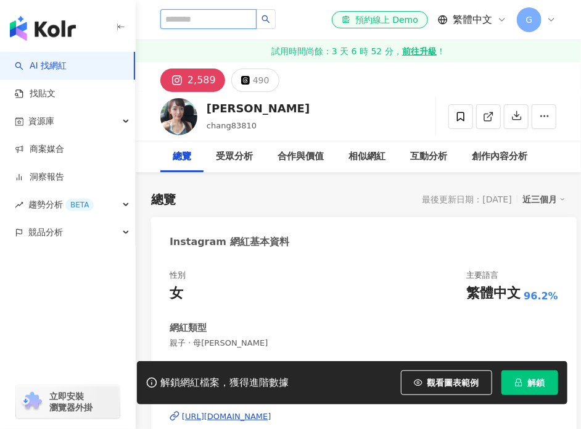
paste input "**********"
type input "**********"
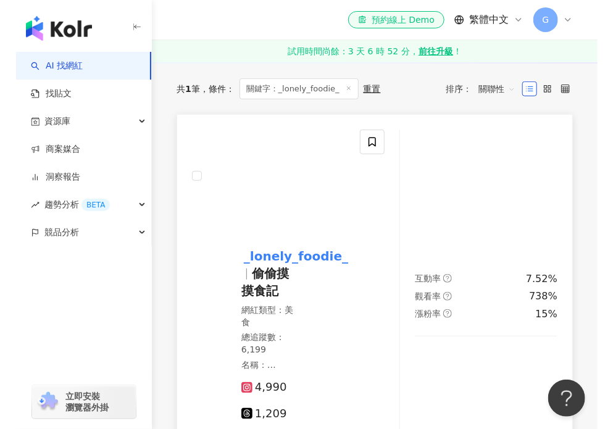
scroll to position [185, 0]
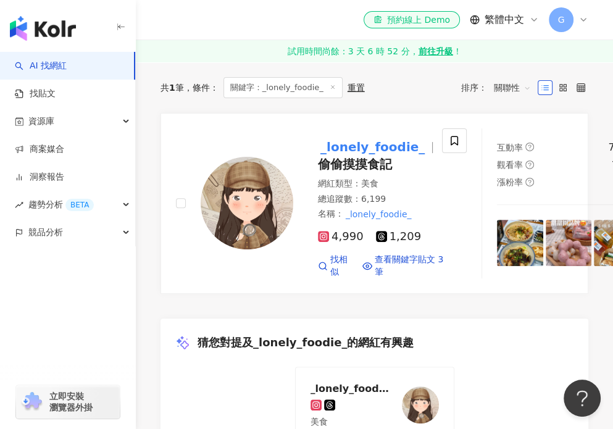
click at [120, 28] on icon "button" at bounding box center [121, 27] width 10 height 10
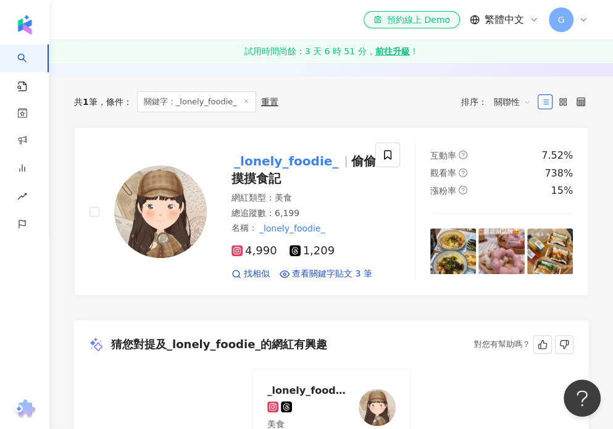
scroll to position [0, 0]
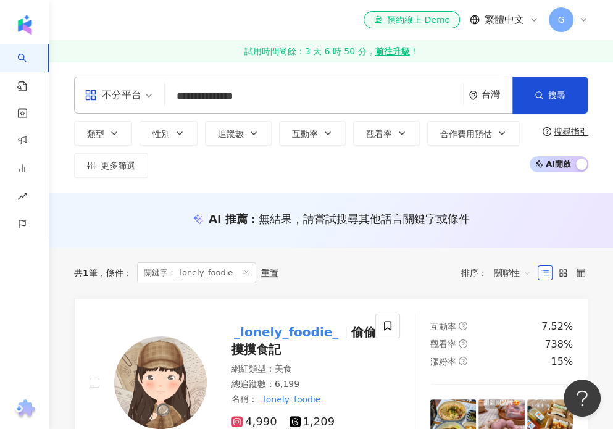
click at [284, 93] on input "**********" at bounding box center [314, 96] width 288 height 23
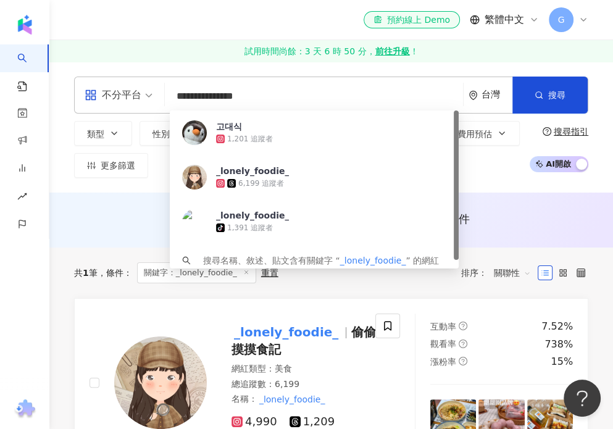
click at [284, 93] on input "**********" at bounding box center [314, 96] width 288 height 23
paste input "search"
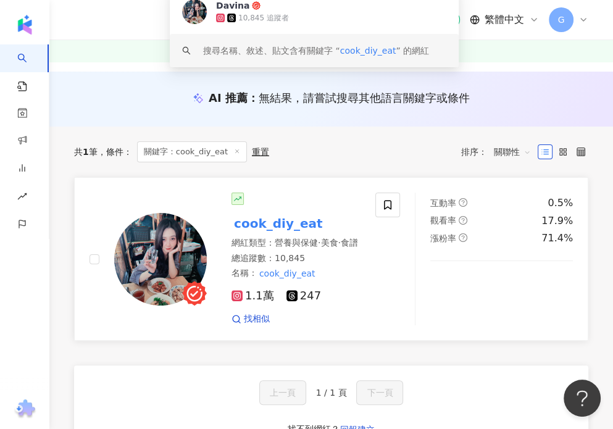
scroll to position [123, 0]
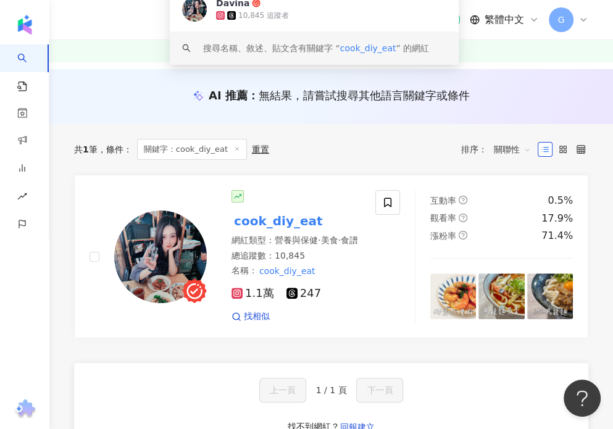
type input "**********"
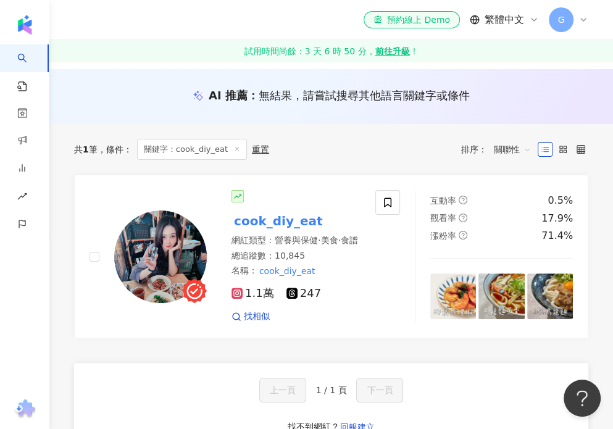
click at [242, 150] on span "關鍵字：cook_diy_eat" at bounding box center [192, 149] width 110 height 21
click at [239, 149] on icon at bounding box center [237, 149] width 6 height 6
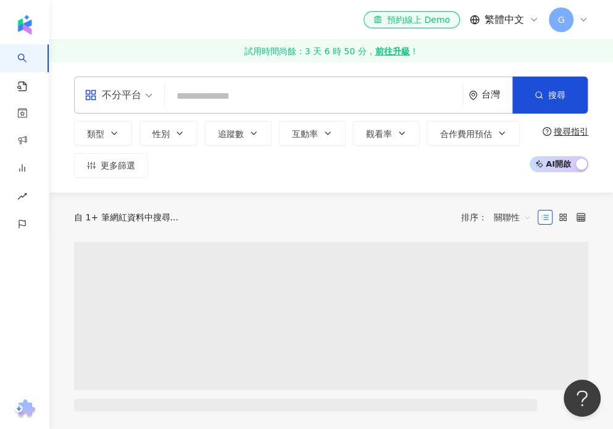
click at [259, 96] on input "search" at bounding box center [314, 96] width 288 height 23
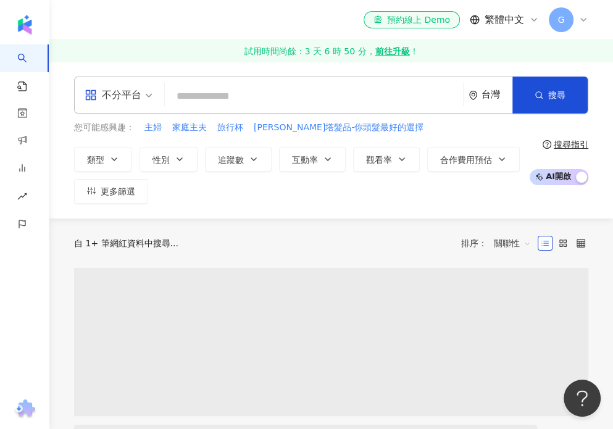
paste input "**********"
type input "**********"
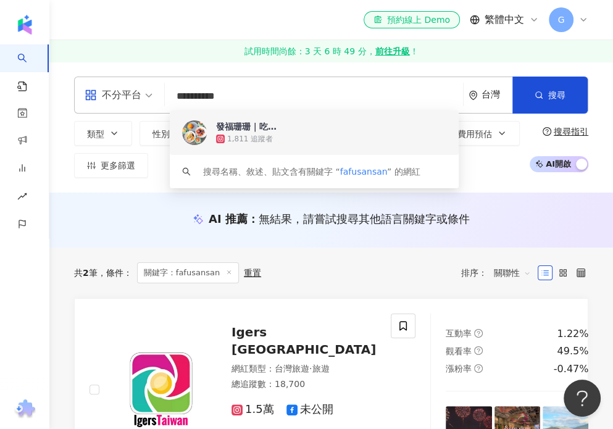
click at [230, 132] on div "發福珊珊｜吃貨紀錄°雙北美食°超商美食°星巴克" at bounding box center [248, 126] width 65 height 12
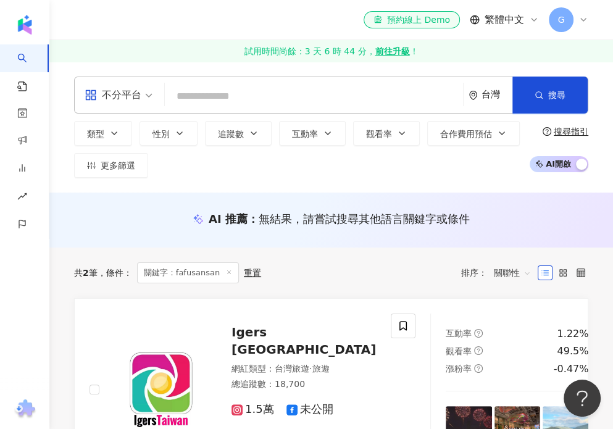
click at [356, 88] on input "search" at bounding box center [314, 96] width 288 height 23
paste input "**********"
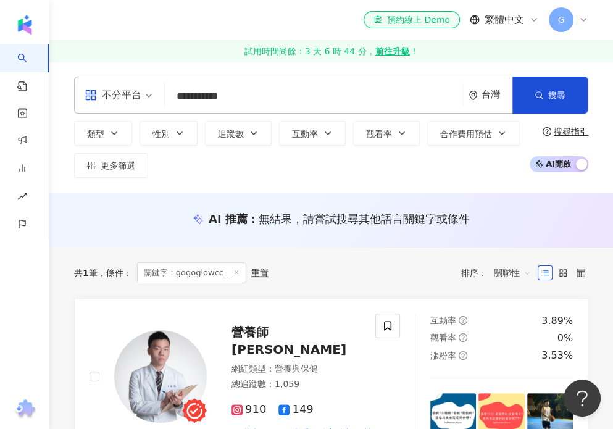
click at [281, 98] on input "**********" at bounding box center [314, 96] width 288 height 23
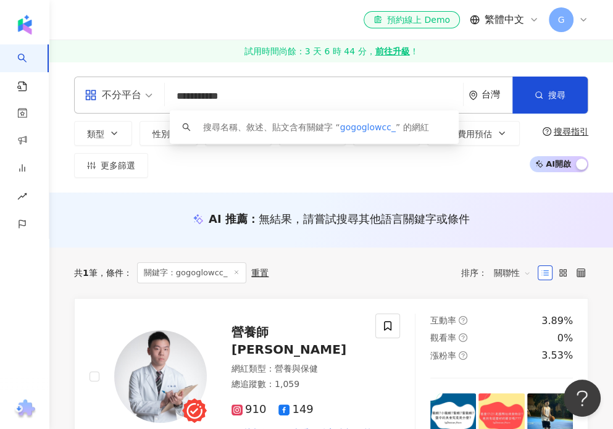
click at [281, 98] on input "**********" at bounding box center [314, 96] width 288 height 23
paste input "****"
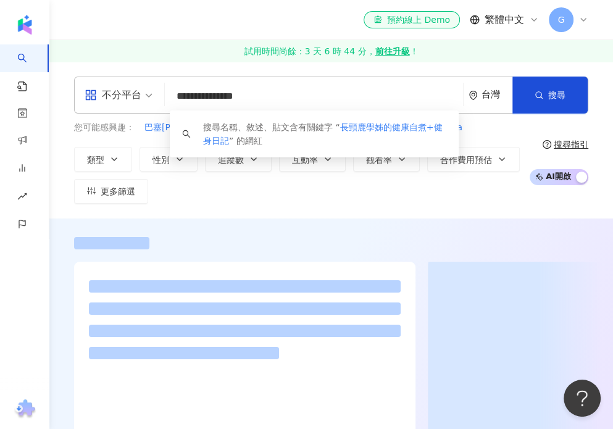
type input "**********"
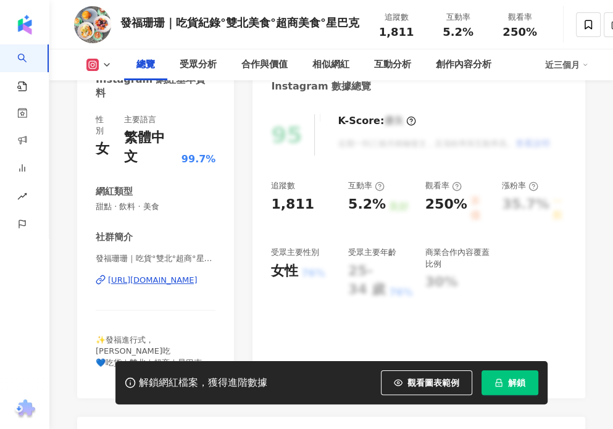
scroll to position [309, 0]
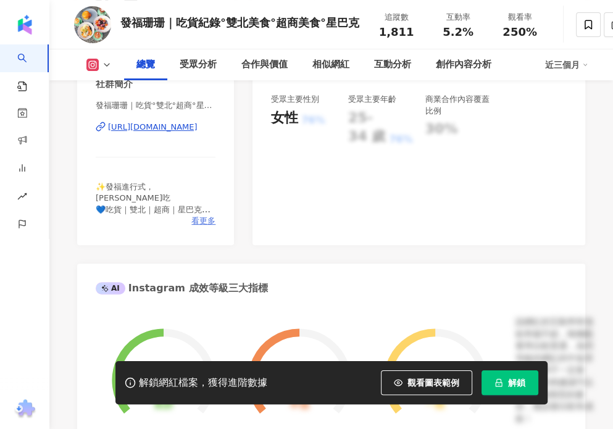
click at [195, 215] on span "看更多" at bounding box center [203, 220] width 24 height 11
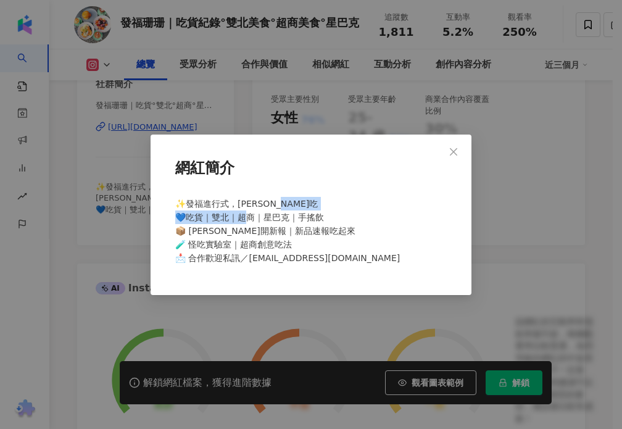
drag, startPoint x: 189, startPoint y: 215, endPoint x: 323, endPoint y: 214, distance: 133.9
click at [323, 214] on span "✨發福進行式，[PERSON_NAME]吃 💙吃貨｜雙北｜超商｜星巴克｜手搖飲 📦 [PERSON_NAME]開新報｜新品速報吃起來 🧪 怪吃實驗室｜超商創意…" at bounding box center [287, 231] width 225 height 64
copy span "貨｜雙北｜超商｜星巴克｜手搖飲"
click at [457, 150] on icon "close" at bounding box center [454, 152] width 10 height 10
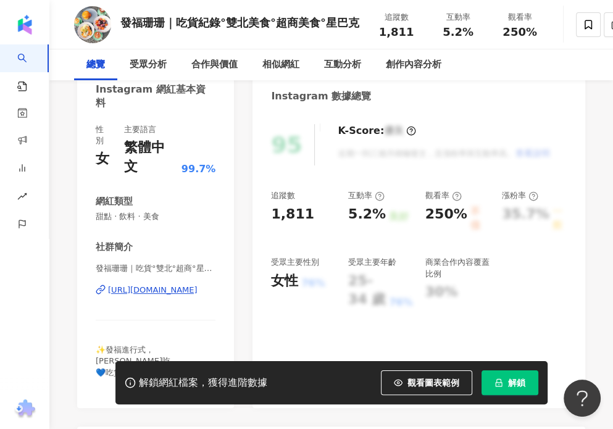
scroll to position [62, 0]
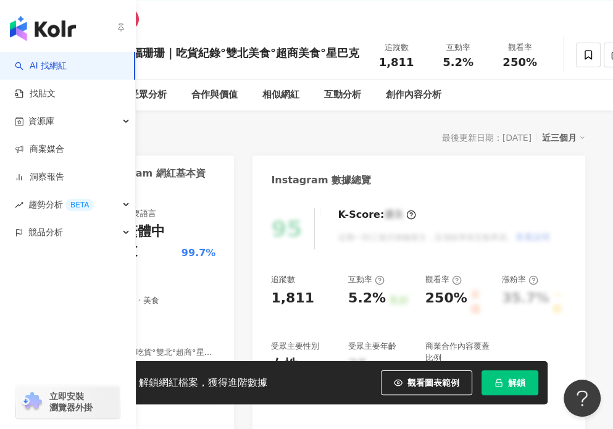
click at [29, 64] on link "AI 找網紅" at bounding box center [41, 66] width 52 height 12
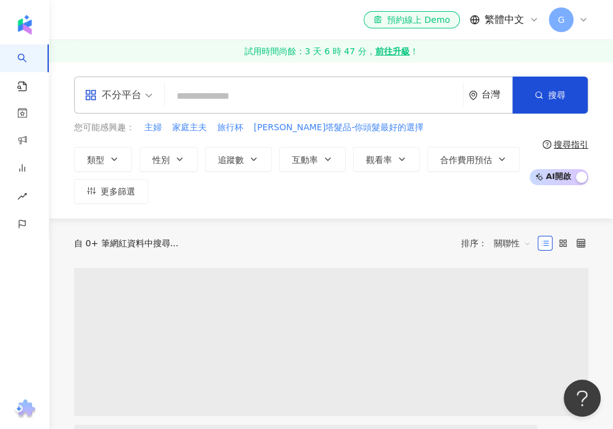
click at [272, 96] on input "search" at bounding box center [314, 96] width 288 height 23
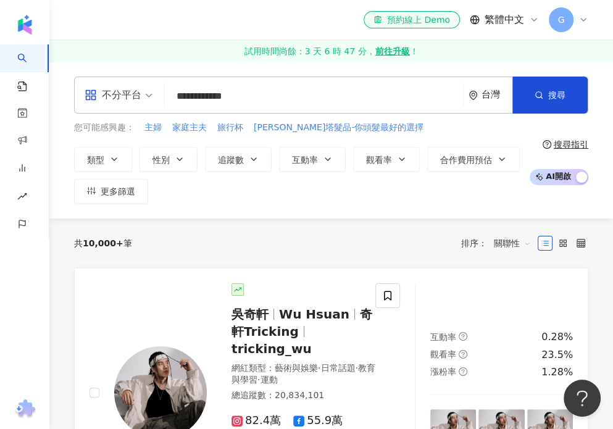
type input "**********"
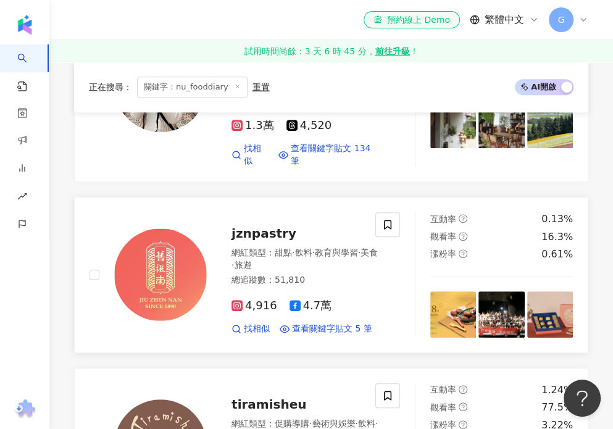
scroll to position [185, 0]
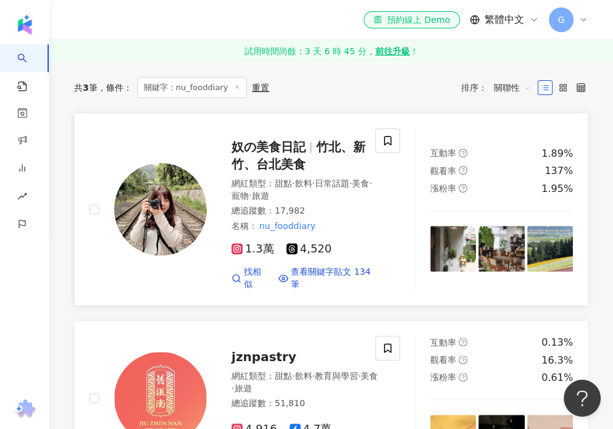
click at [282, 185] on span "甜點" at bounding box center [283, 183] width 17 height 10
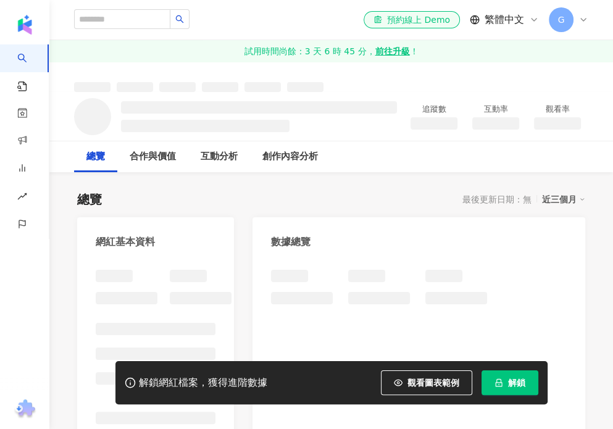
scroll to position [123, 0]
